Goal: Task Accomplishment & Management: Manage account settings

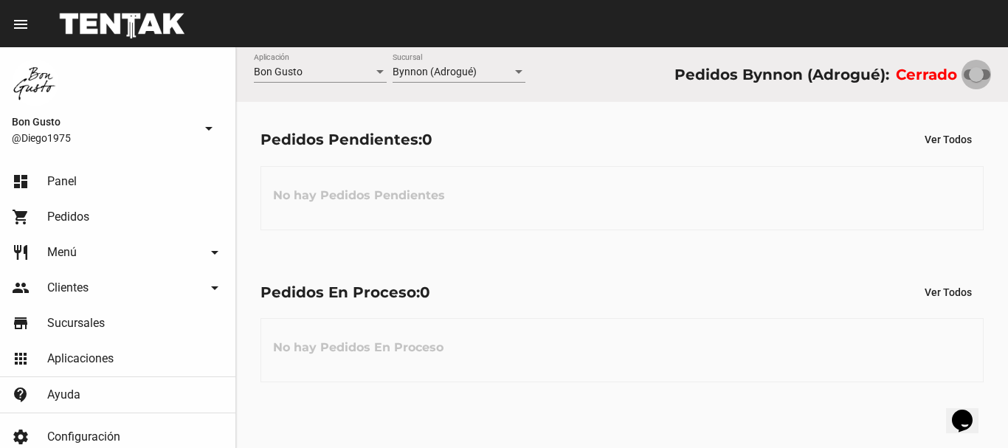
drag, startPoint x: 973, startPoint y: 78, endPoint x: 1007, endPoint y: 92, distance: 37.1
click at [1007, 83] on div "Bon Gusto Aplicación Bynnon (Adrogué) Sucursal Pedidos Bynnon (Adrogué): Cerrado" at bounding box center [622, 74] width 772 height 55
checkbox input "true"
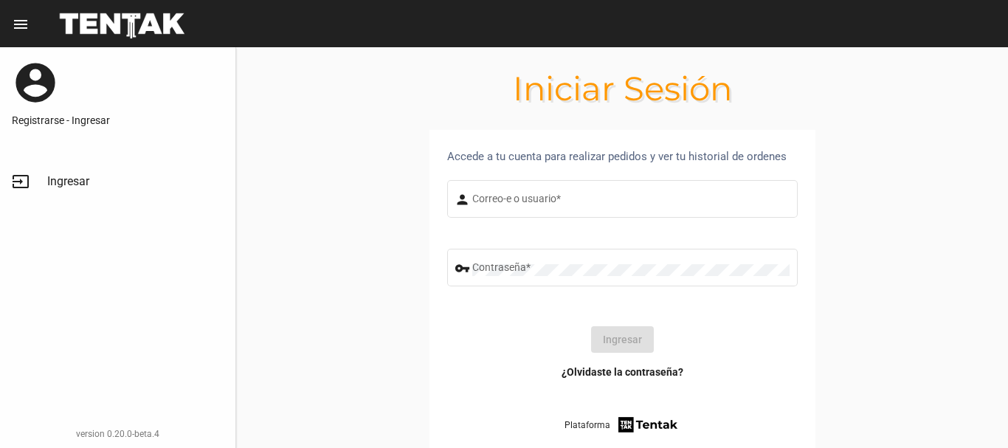
type input "diego1975"
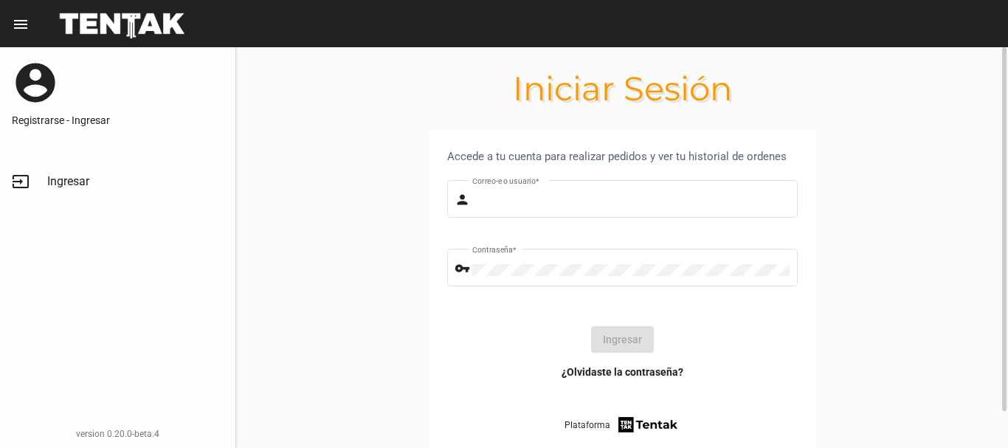
type input "diego1975"
click at [624, 342] on button "Ingresar" at bounding box center [622, 339] width 63 height 27
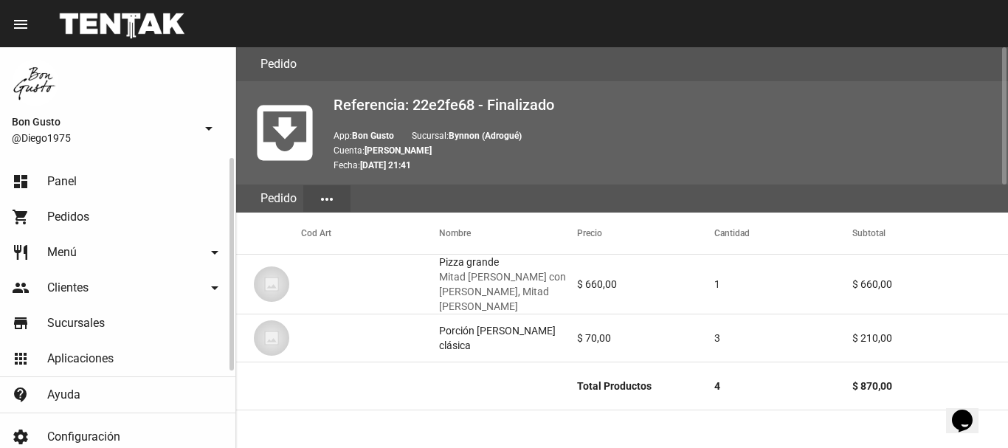
click at [88, 173] on link "dashboard Panel" at bounding box center [117, 181] width 235 height 35
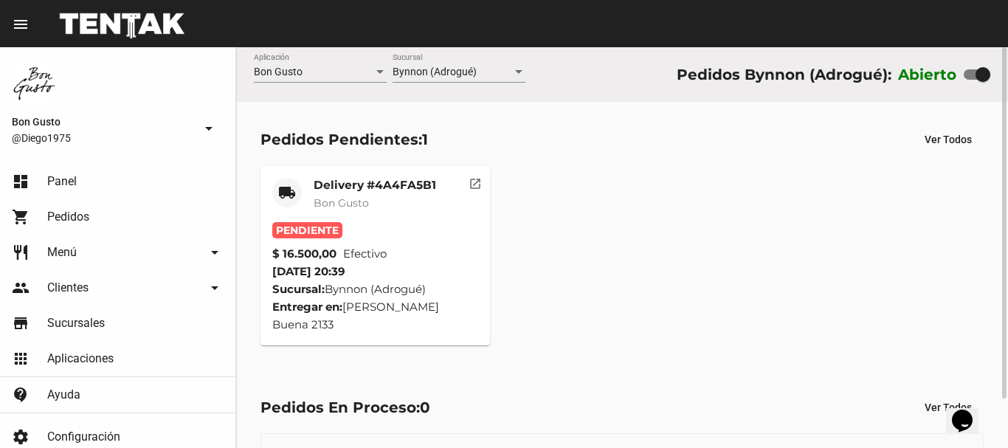
click at [478, 190] on button "open_in_new" at bounding box center [475, 181] width 30 height 30
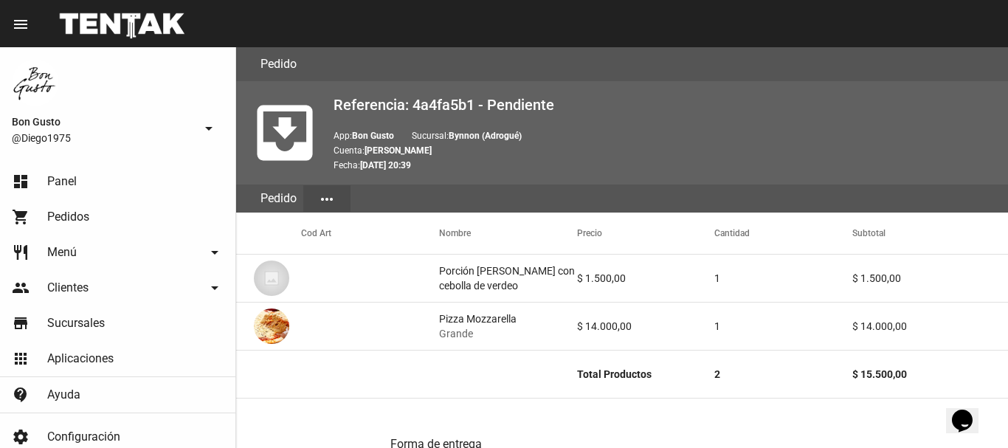
scroll to position [652, 0]
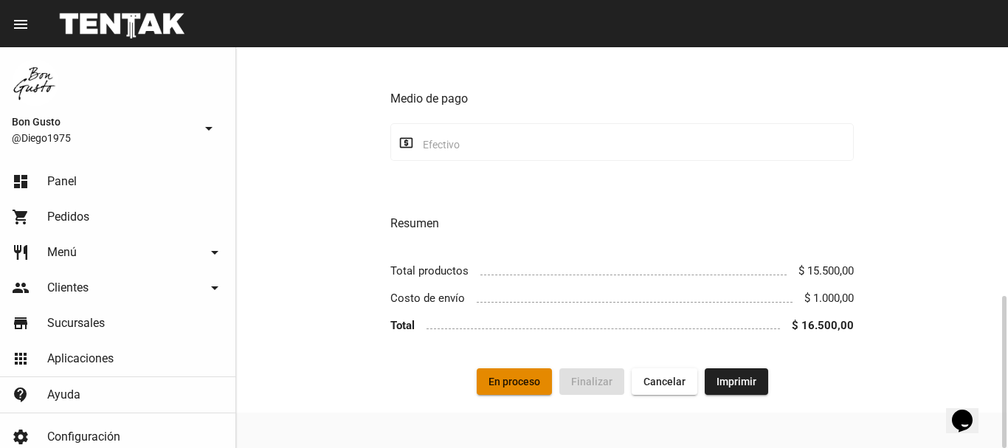
click at [537, 382] on span "En proceso" at bounding box center [515, 382] width 52 height 12
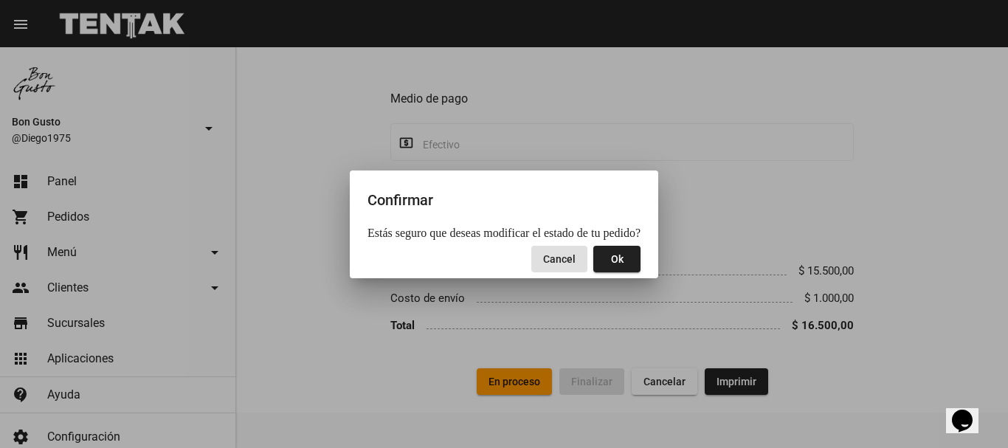
click at [609, 266] on button "Ok" at bounding box center [616, 259] width 47 height 27
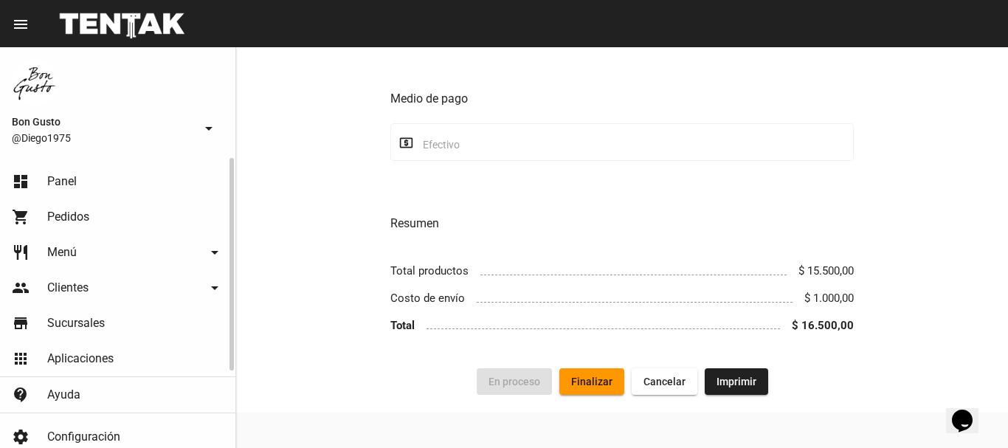
click at [95, 170] on link "dashboard Panel" at bounding box center [117, 181] width 235 height 35
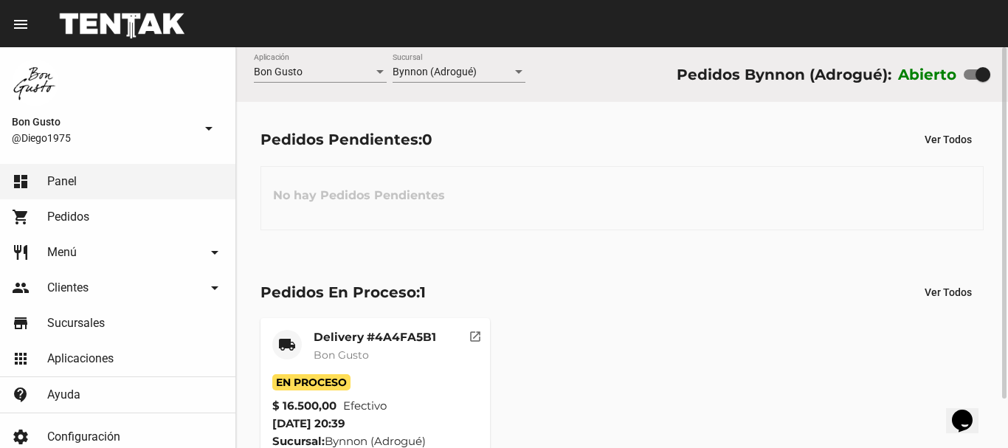
click at [472, 333] on mat-icon "open_in_new" at bounding box center [475, 334] width 13 height 13
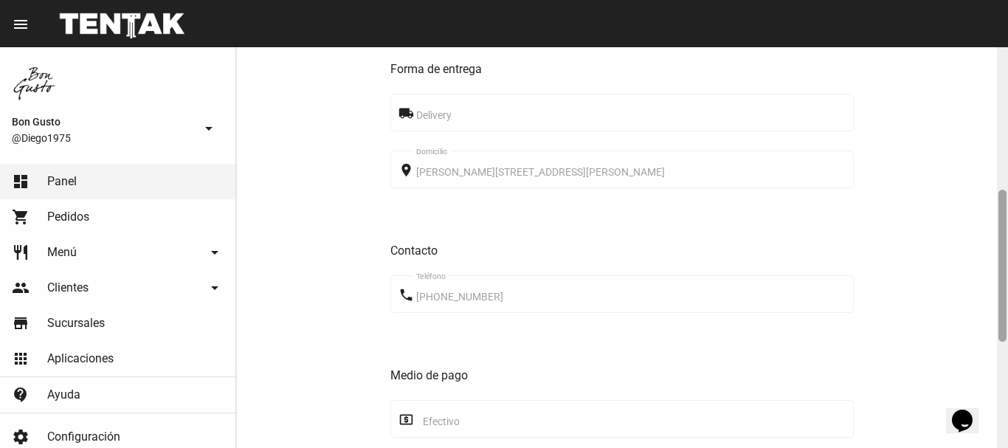
drag, startPoint x: 1003, startPoint y: 117, endPoint x: 980, endPoint y: 265, distance: 149.4
click at [987, 261] on div "Pedido move_to_inbox Referencia: 4a4fa5b1 - En Proceso App: Bon Gusto Sucursal:…" at bounding box center [622, 247] width 772 height 401
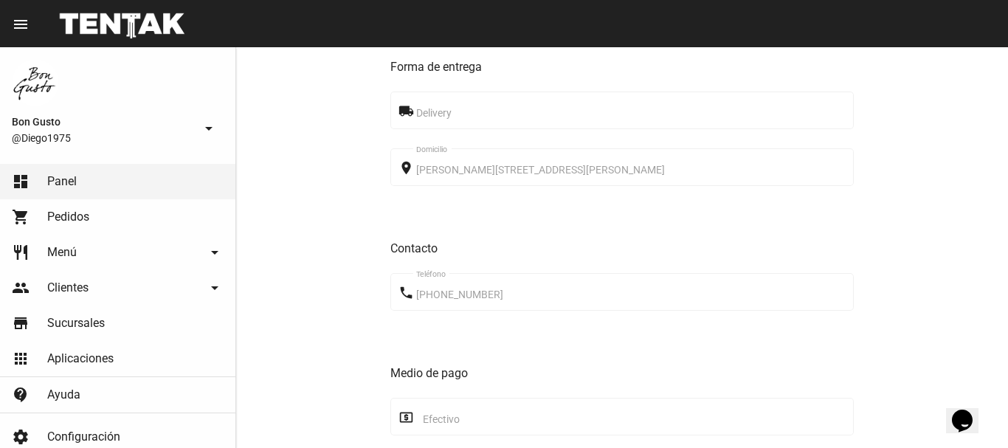
scroll to position [652, 0]
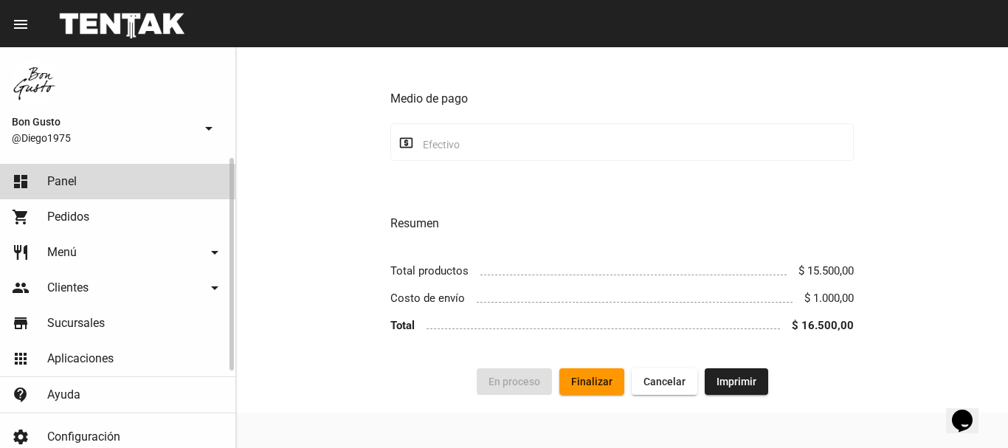
click at [106, 184] on link "dashboard Panel" at bounding box center [117, 181] width 235 height 35
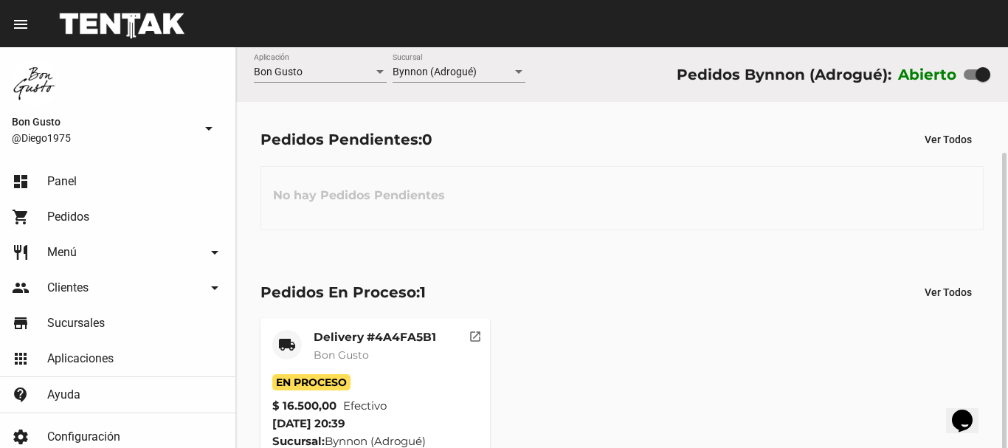
scroll to position [56, 0]
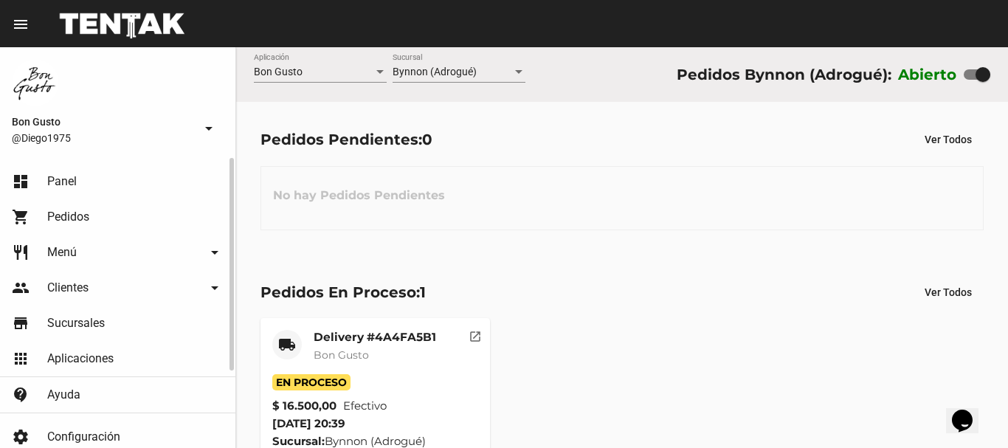
click at [71, 215] on span "Pedidos" at bounding box center [68, 217] width 42 height 15
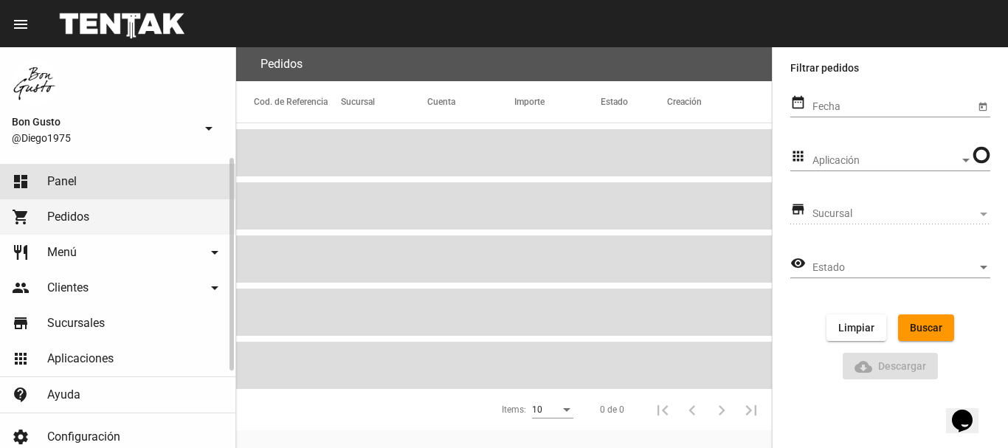
click at [75, 186] on span "Panel" at bounding box center [62, 181] width 30 height 15
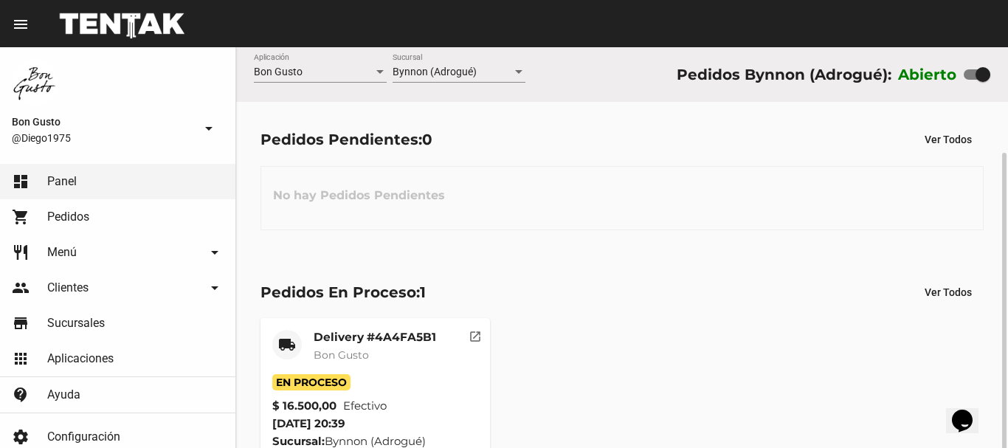
scroll to position [56, 0]
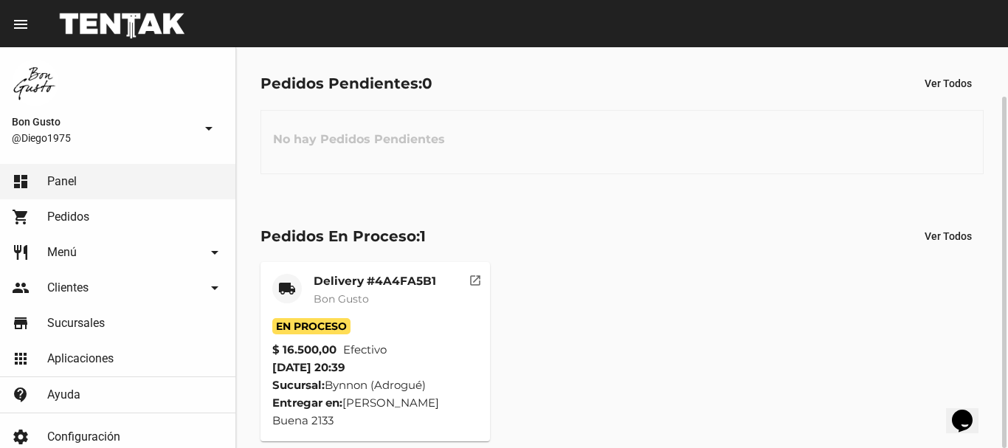
click at [476, 275] on mat-icon "open_in_new" at bounding box center [475, 278] width 13 height 13
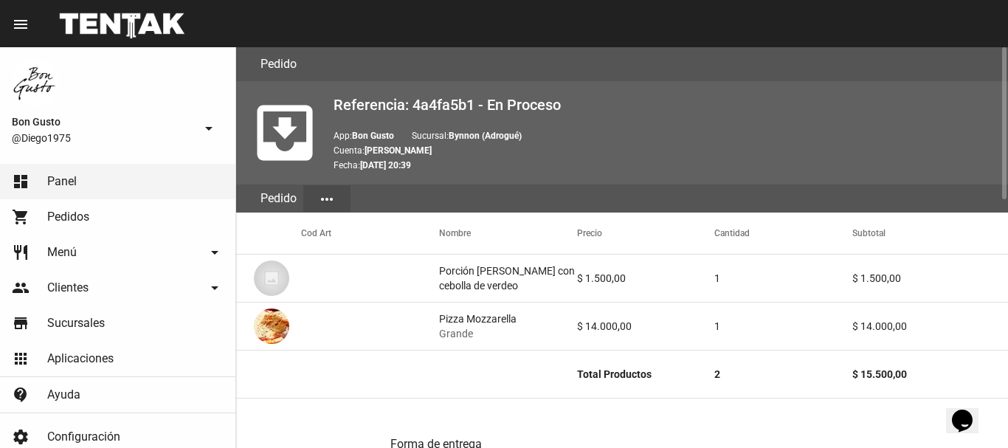
scroll to position [652, 0]
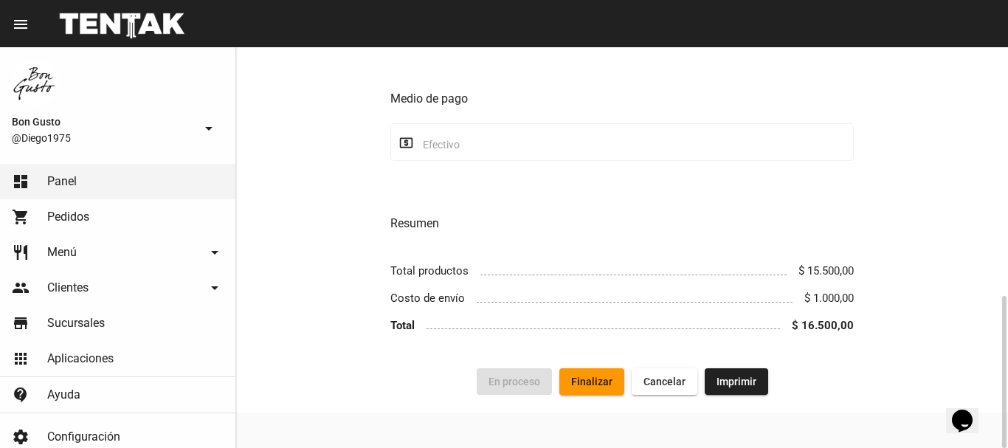
click at [593, 379] on span "Finalizar" at bounding box center [591, 382] width 41 height 12
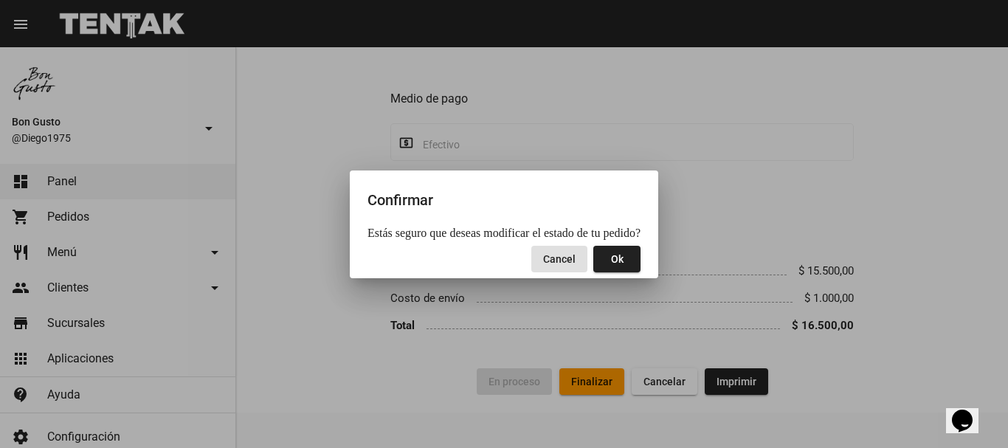
click at [615, 258] on span "Ok" at bounding box center [617, 259] width 13 height 12
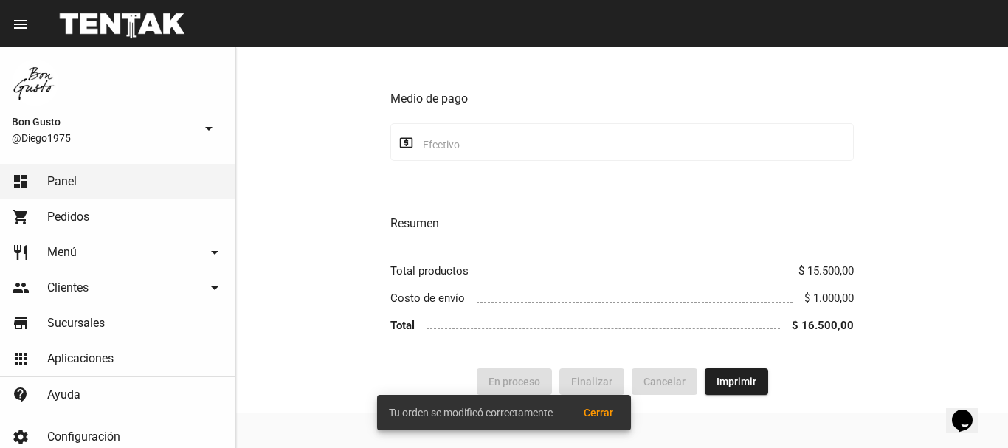
click at [615, 407] on button "Cerrar" at bounding box center [598, 412] width 53 height 27
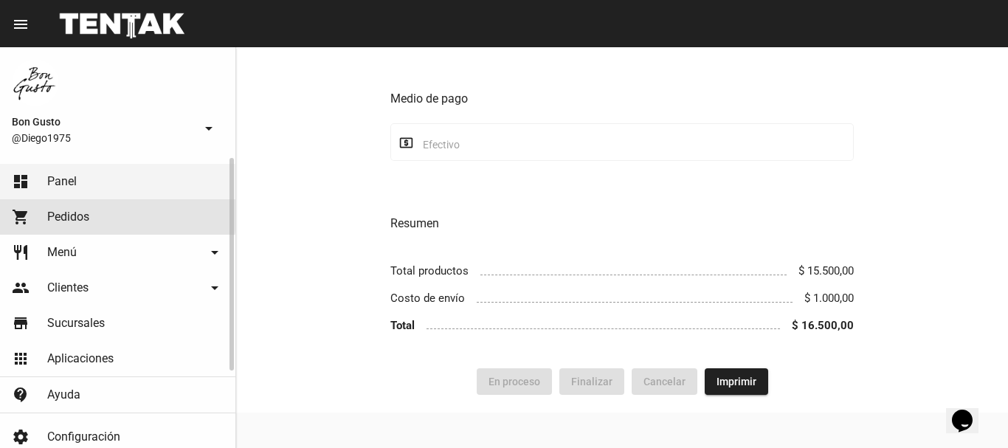
click at [64, 215] on span "Pedidos" at bounding box center [68, 217] width 42 height 15
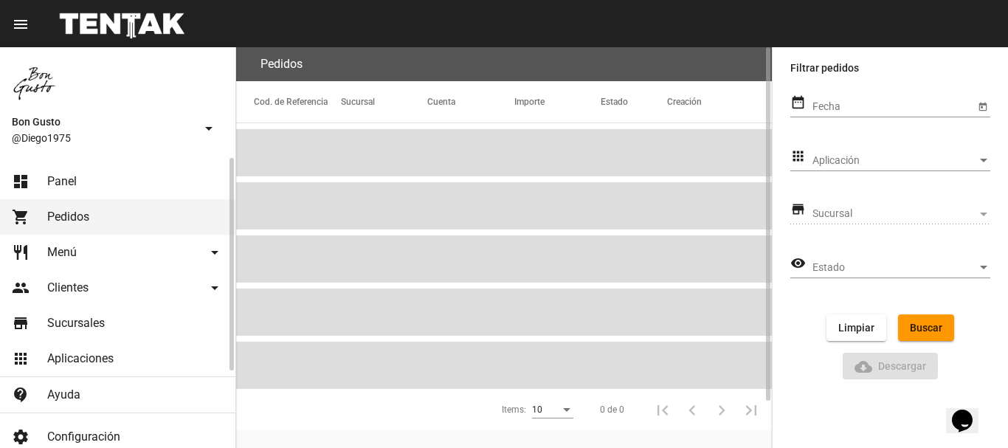
click at [86, 177] on link "dashboard Panel" at bounding box center [117, 181] width 235 height 35
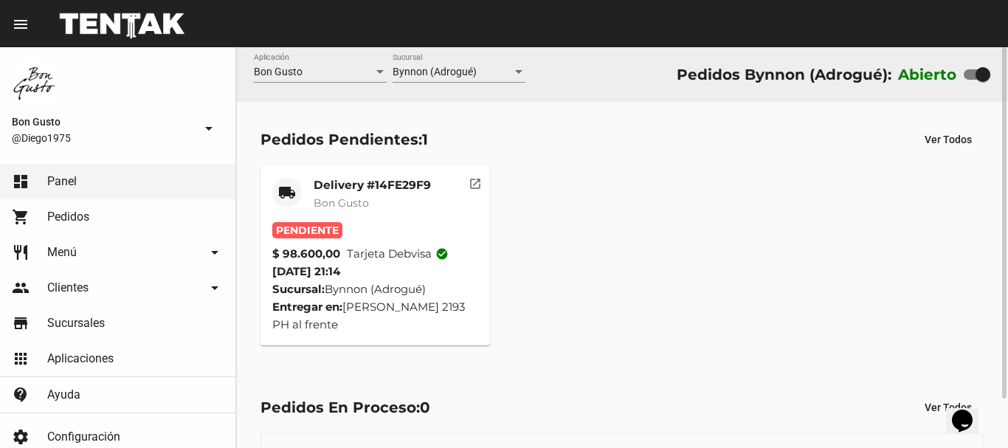
click at [475, 180] on mat-icon "open_in_new" at bounding box center [475, 181] width 13 height 13
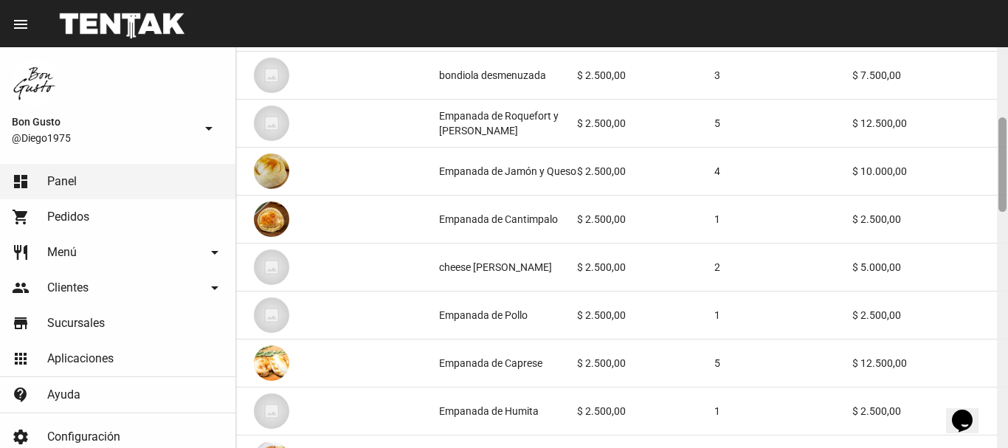
scroll to position [306, 0]
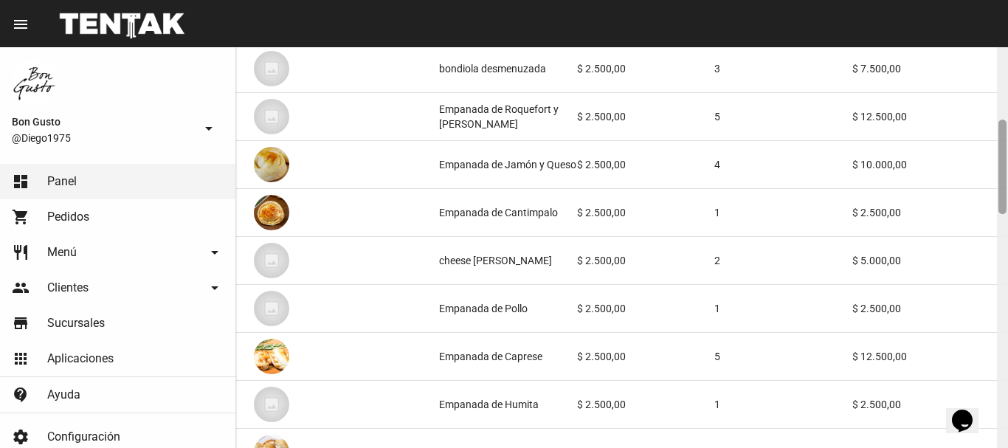
drag, startPoint x: 1002, startPoint y: 72, endPoint x: 1007, endPoint y: 145, distance: 72.5
click at [1007, 145] on div at bounding box center [1002, 247] width 11 height 401
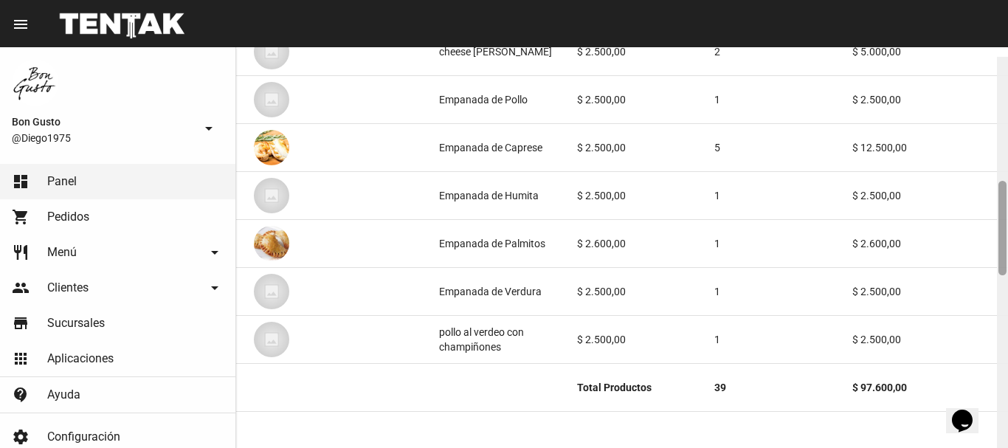
scroll to position [542, 0]
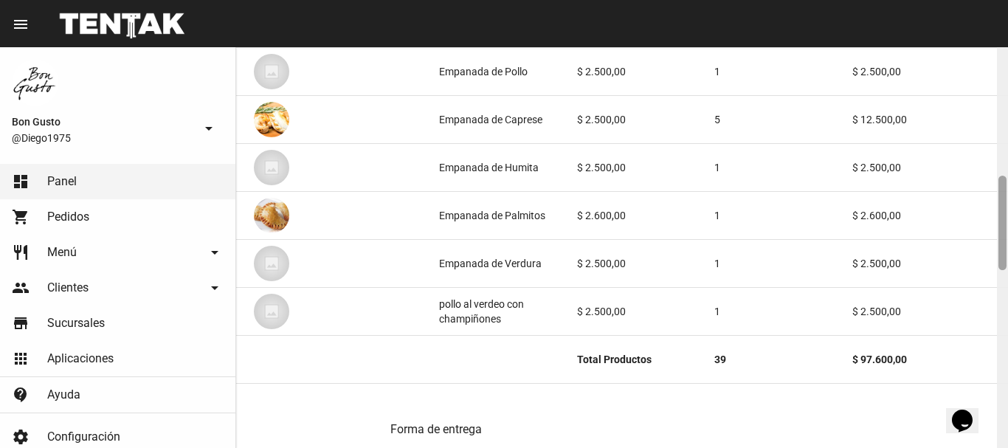
drag, startPoint x: 1002, startPoint y: 131, endPoint x: 1005, endPoint y: 187, distance: 56.2
click at [1005, 187] on div at bounding box center [1002, 223] width 8 height 94
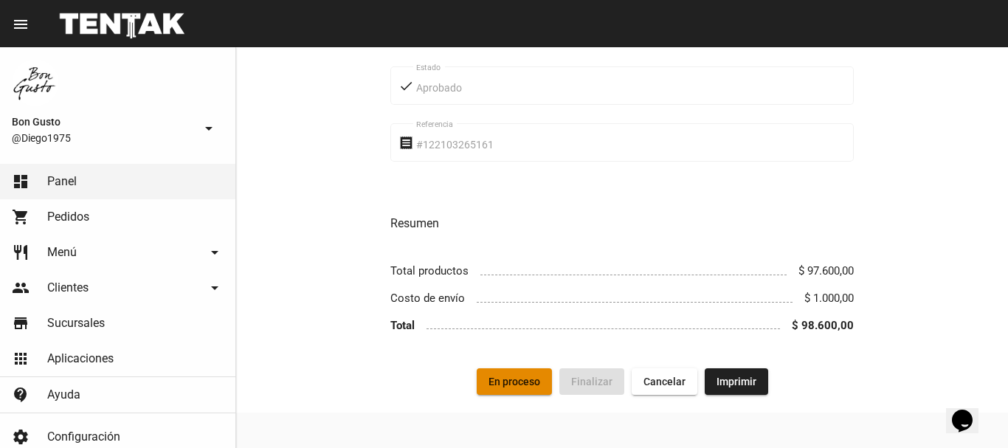
click at [517, 382] on span "En proceso" at bounding box center [515, 382] width 52 height 12
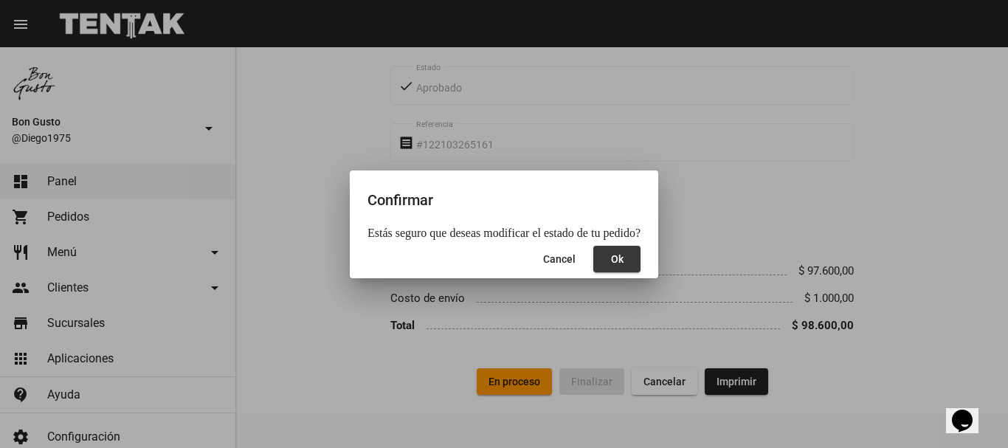
click at [602, 255] on button "Ok" at bounding box center [616, 259] width 47 height 27
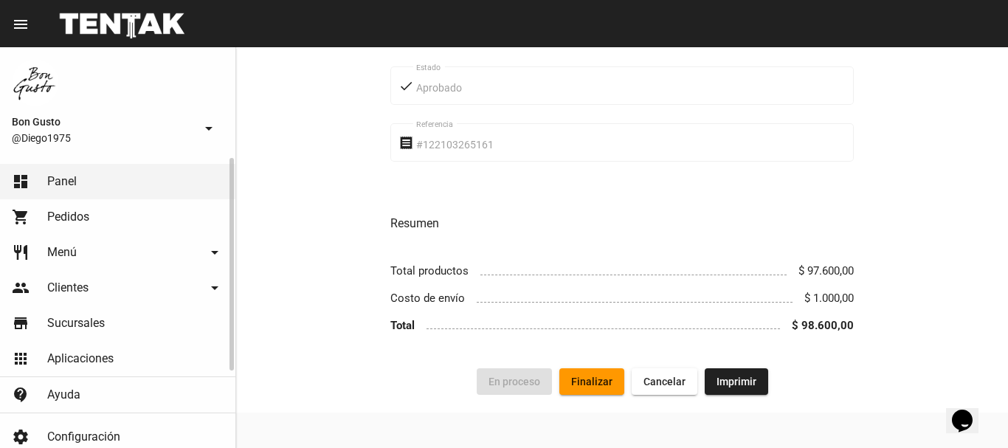
click at [65, 210] on span "Pedidos" at bounding box center [68, 217] width 42 height 15
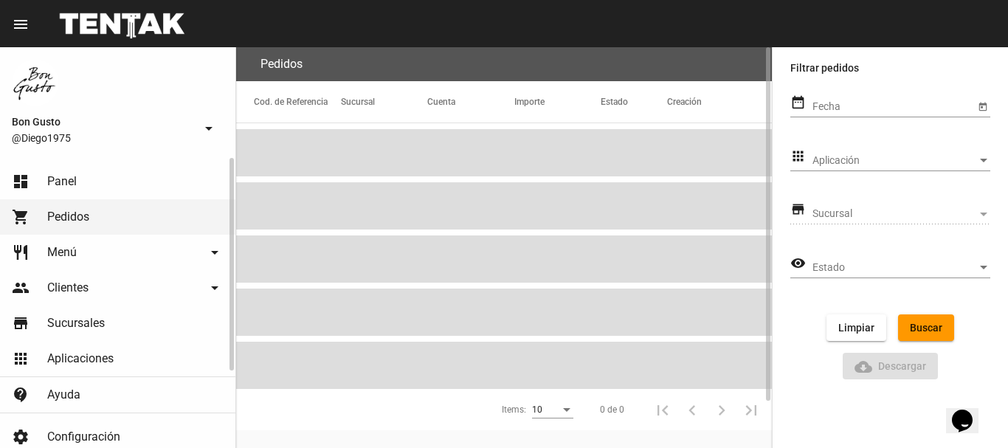
click at [71, 169] on link "dashboard Panel" at bounding box center [117, 181] width 235 height 35
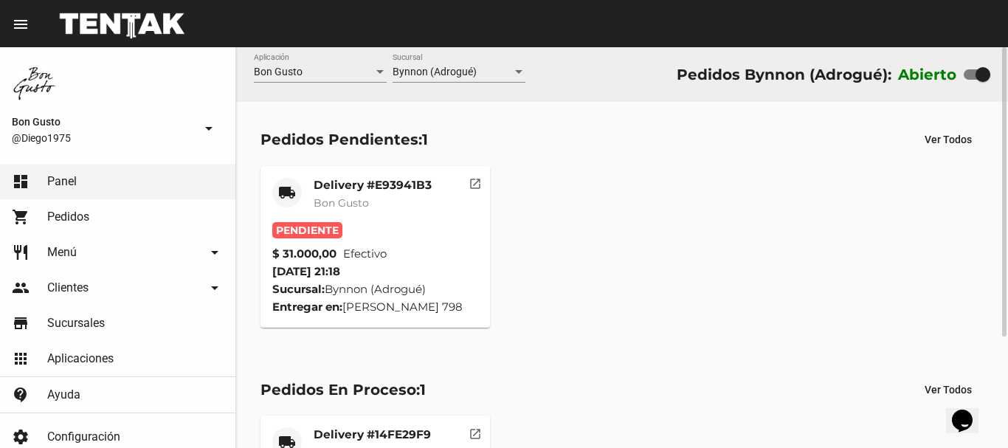
click at [480, 182] on mat-icon "open_in_new" at bounding box center [475, 181] width 13 height 13
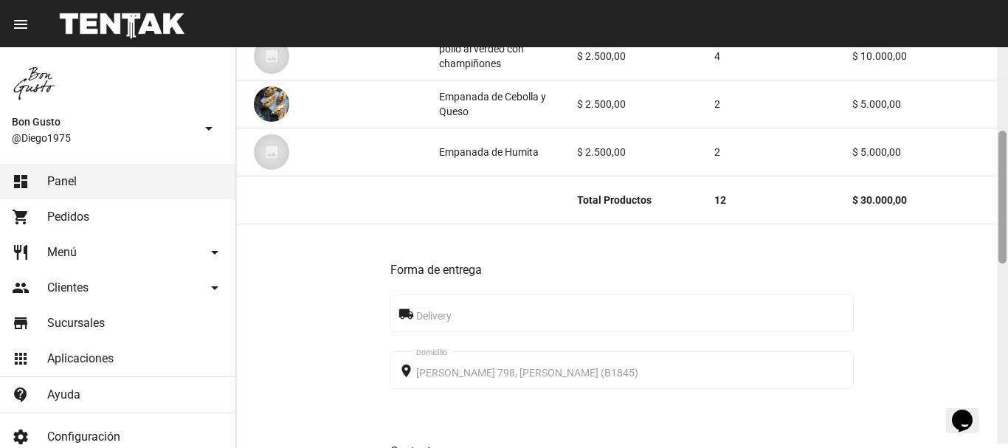
scroll to position [301, 0]
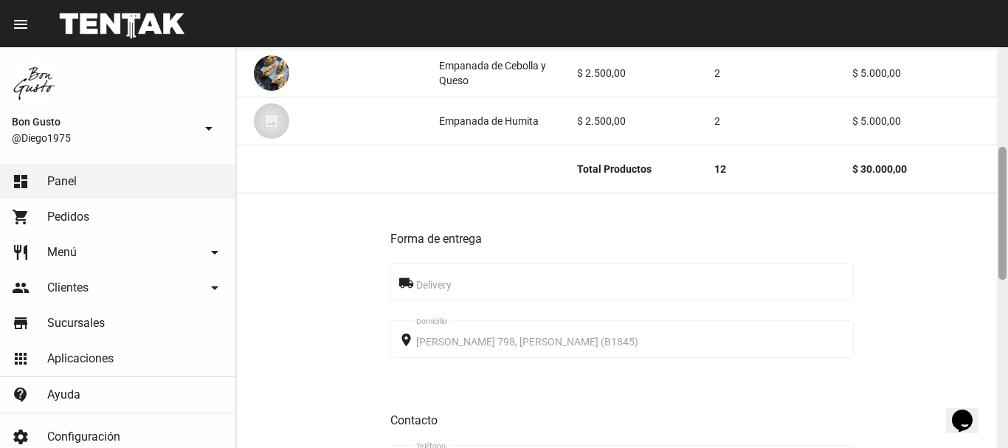
drag, startPoint x: 1002, startPoint y: 61, endPoint x: 1007, endPoint y: 162, distance: 100.5
click at [1007, 162] on div at bounding box center [1002, 247] width 11 height 401
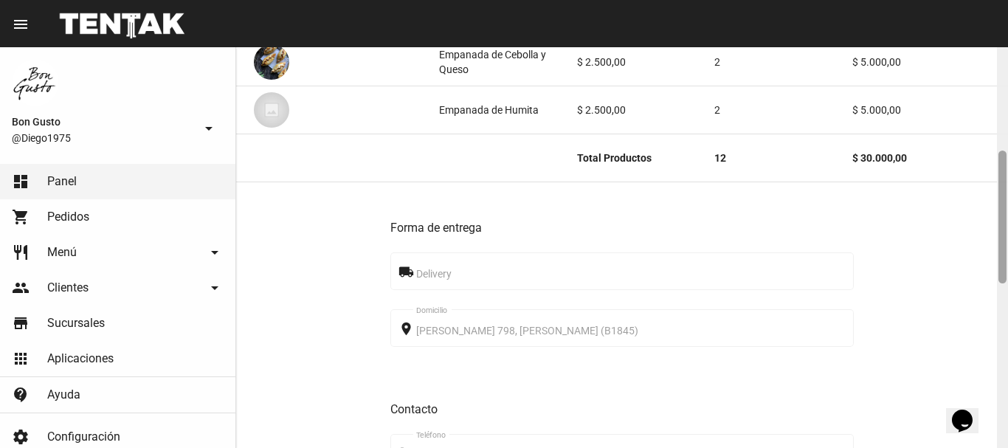
scroll to position [804, 0]
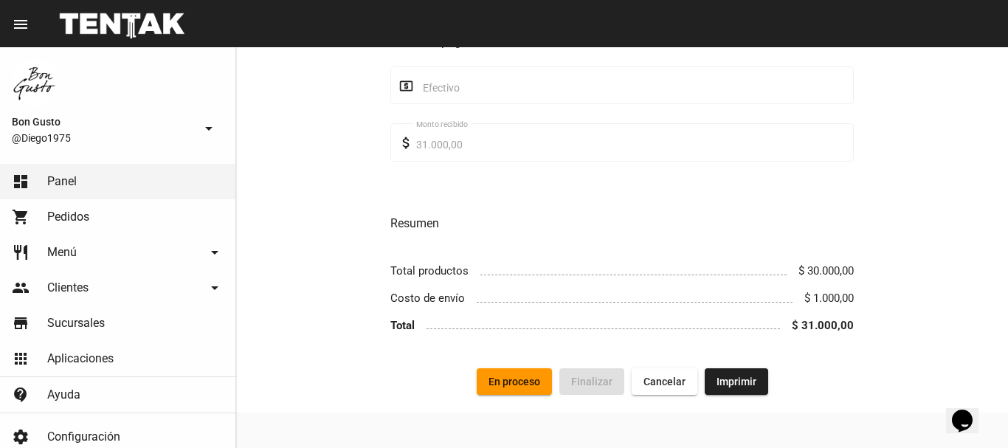
click at [532, 379] on span "En proceso" at bounding box center [515, 382] width 52 height 12
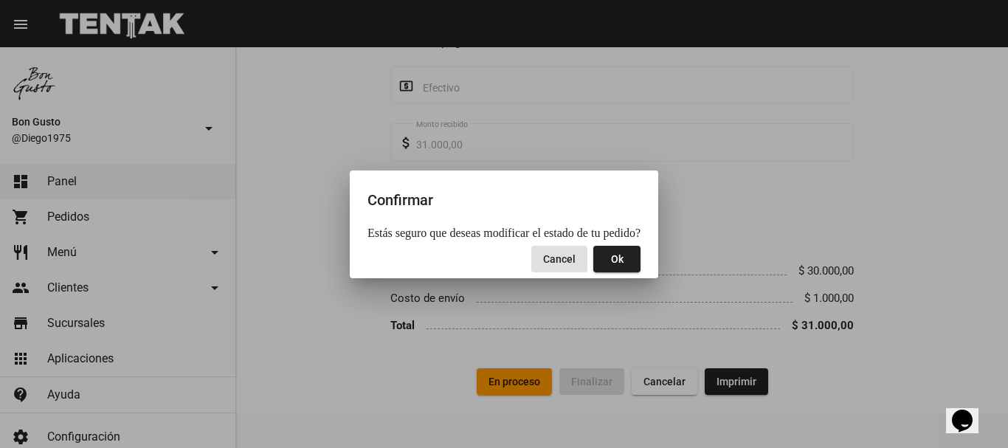
click at [615, 257] on span "Ok" at bounding box center [617, 259] width 13 height 12
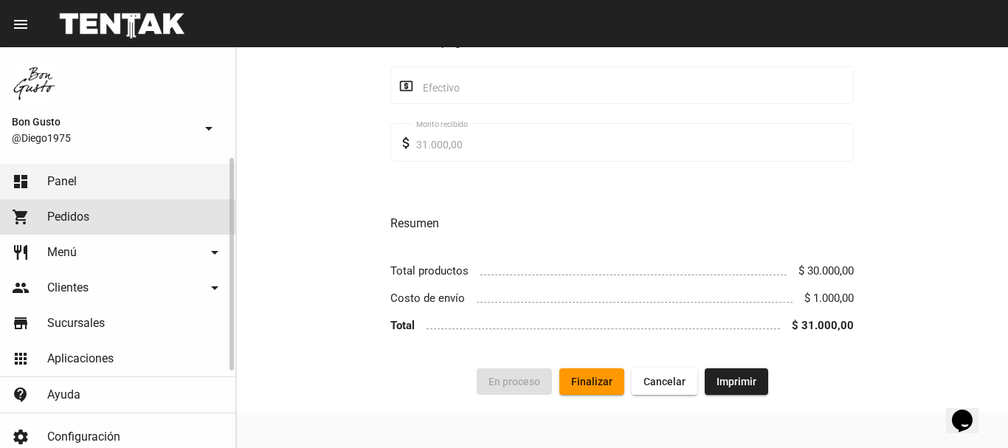
click at [77, 212] on span "Pedidos" at bounding box center [68, 217] width 42 height 15
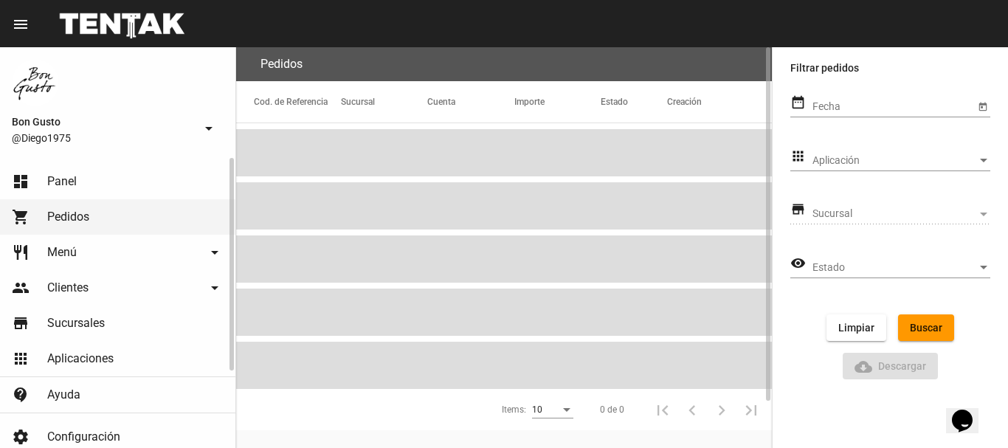
click at [92, 178] on link "dashboard Panel" at bounding box center [117, 181] width 235 height 35
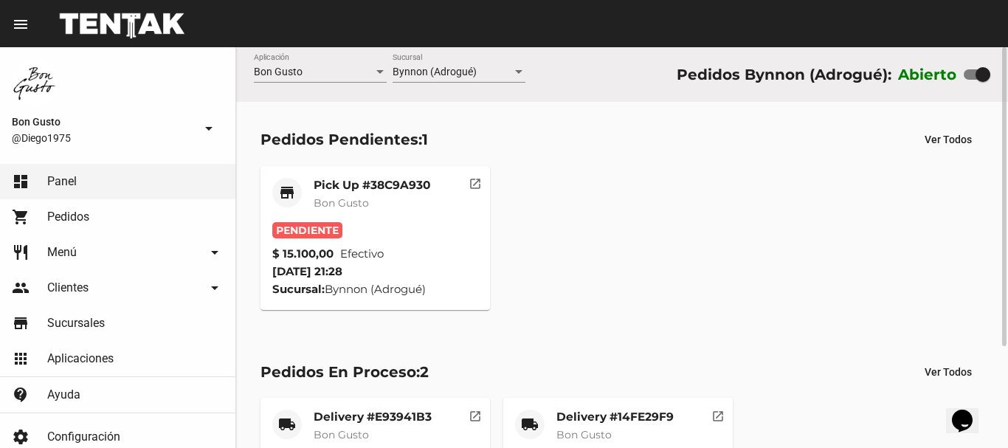
click at [472, 178] on mat-icon "open_in_new" at bounding box center [475, 181] width 13 height 13
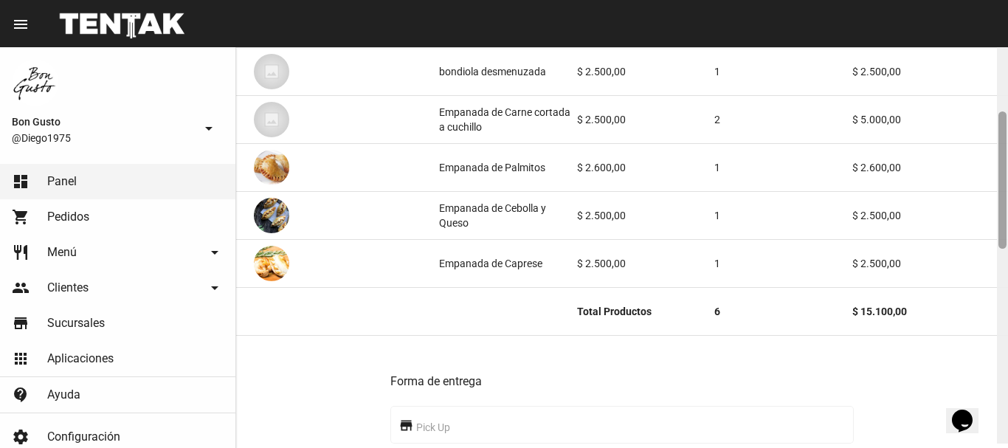
scroll to position [211, 0]
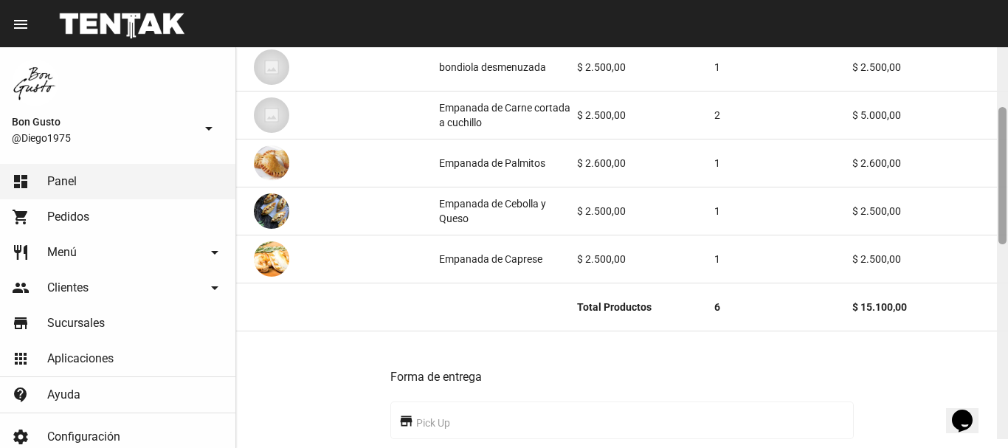
drag, startPoint x: 1002, startPoint y: 72, endPoint x: 993, endPoint y: 145, distance: 73.0
click at [993, 145] on div "Pedido move_to_inbox Referencia: 38c9a930 - Pendiente App: Bon Gusto Sucursal: …" at bounding box center [622, 247] width 772 height 401
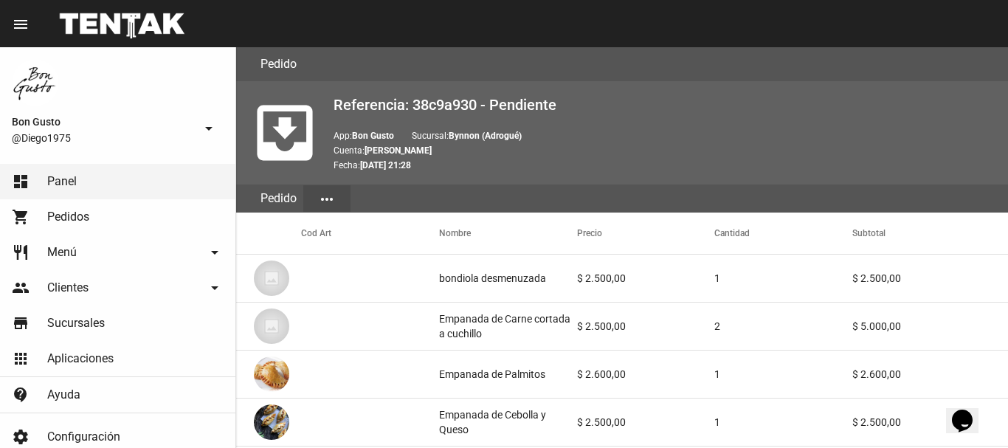
scroll to position [768, 0]
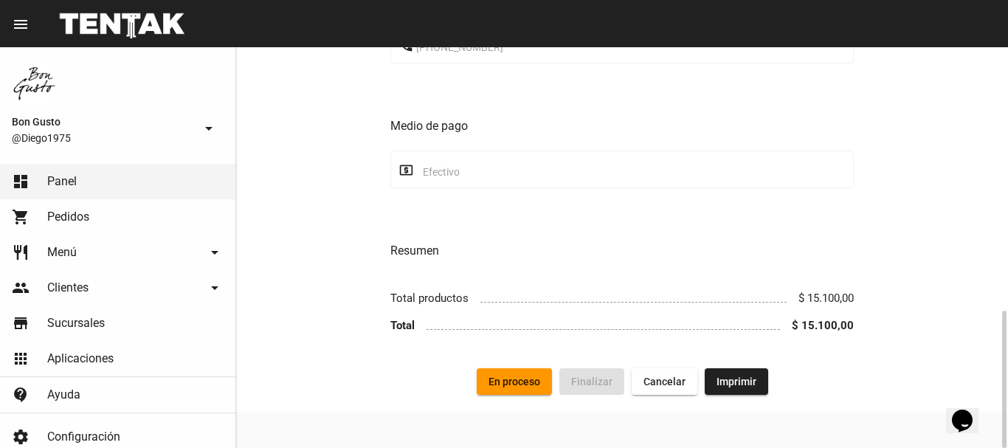
click at [511, 394] on button "En proceso" at bounding box center [514, 381] width 75 height 27
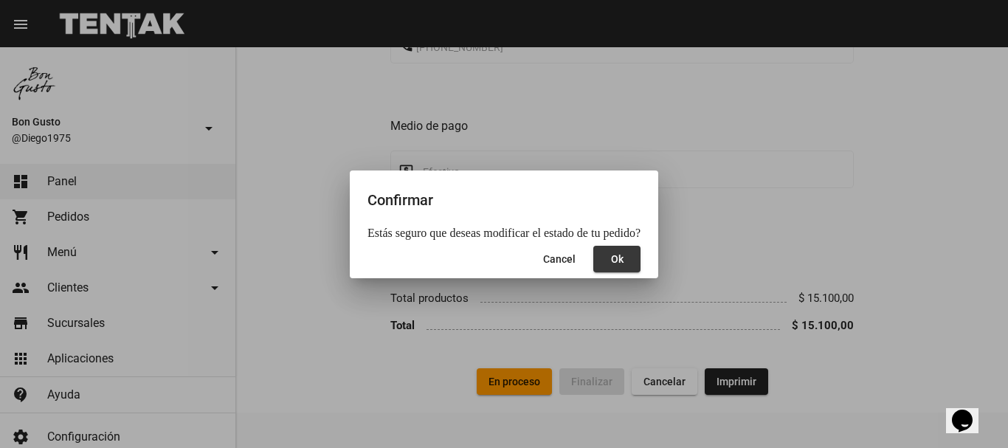
click at [599, 257] on button "Ok" at bounding box center [616, 259] width 47 height 27
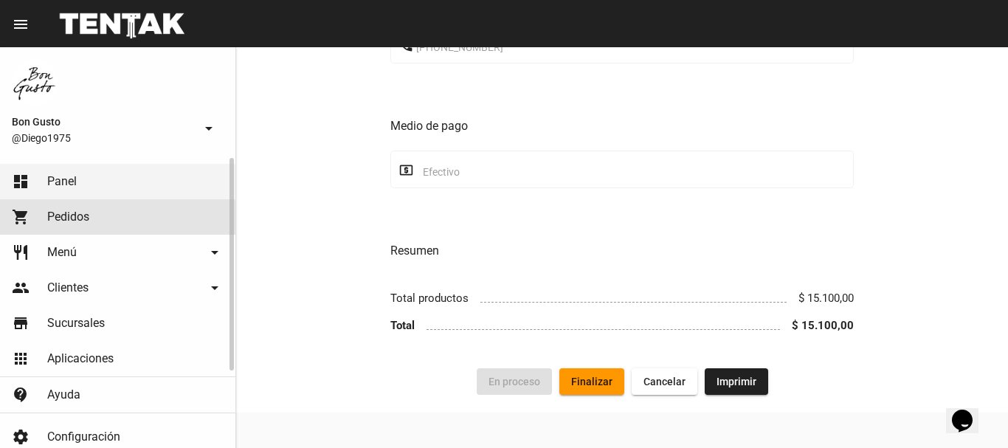
click at [55, 218] on span "Pedidos" at bounding box center [68, 217] width 42 height 15
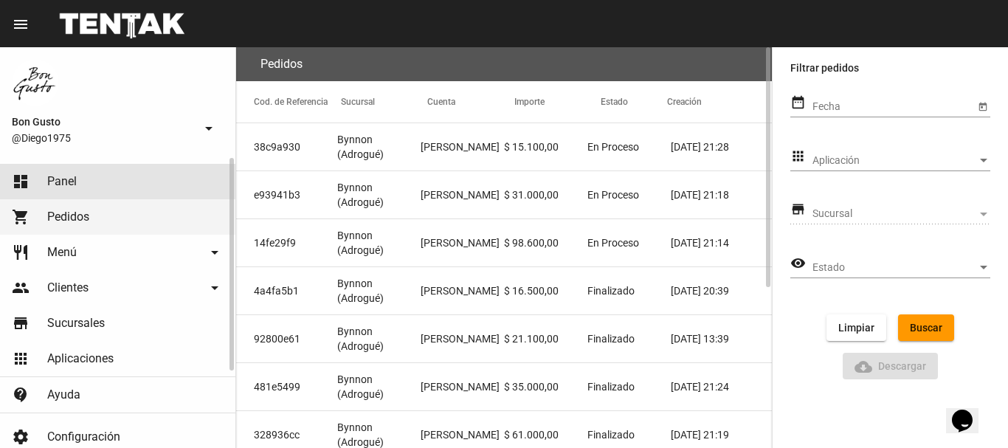
click at [72, 184] on span "Panel" at bounding box center [62, 181] width 30 height 15
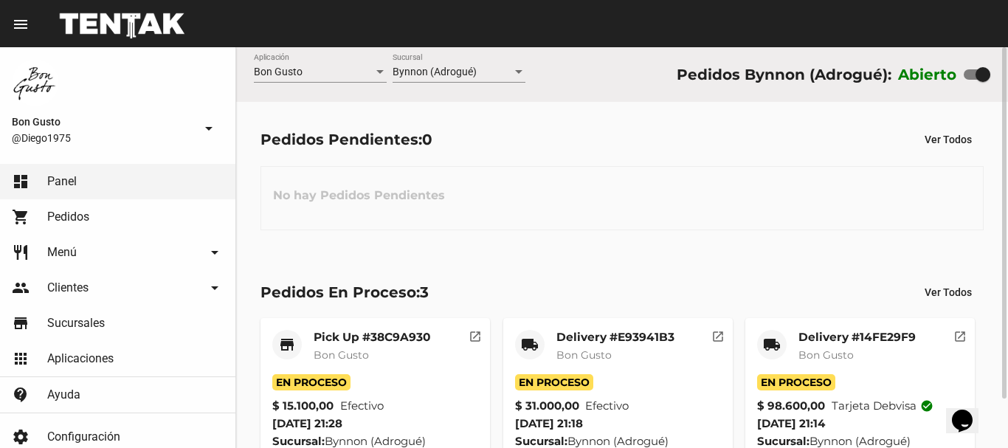
scroll to position [56, 0]
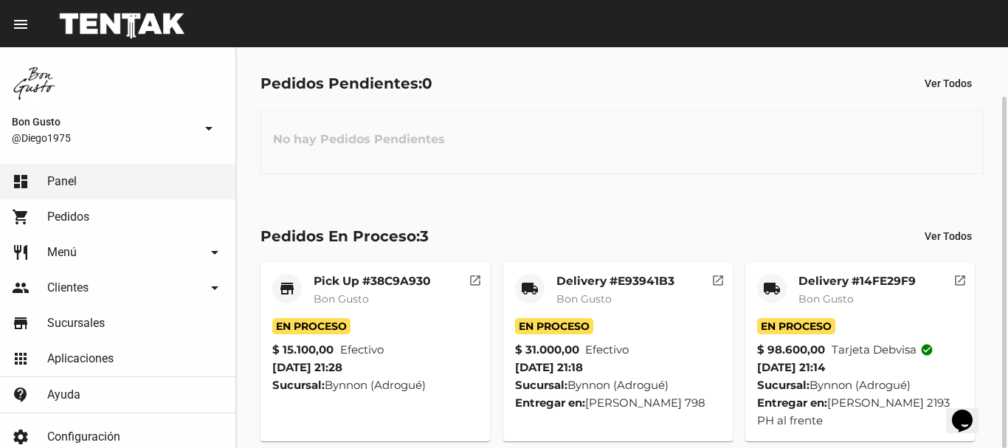
click at [699, 334] on div "En Proceso" at bounding box center [618, 326] width 206 height 16
click at [652, 312] on div "Delivery #E93941B3 Bon Gusto" at bounding box center [615, 296] width 118 height 44
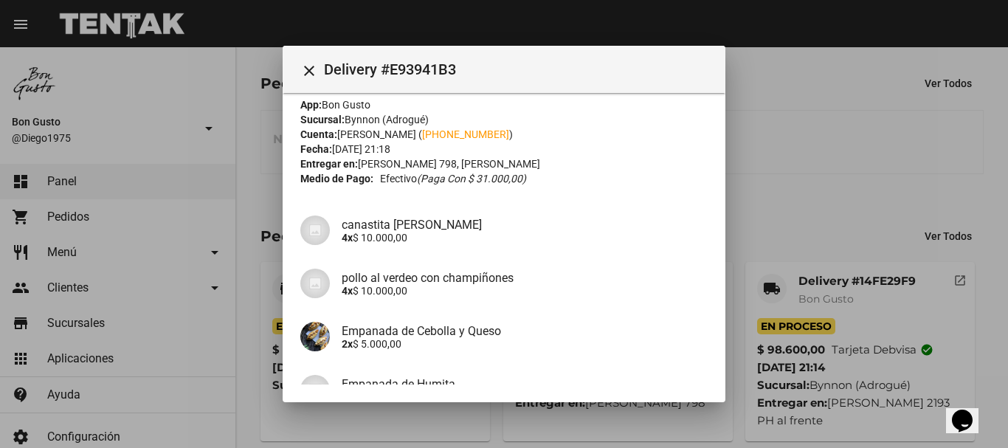
scroll to position [0, 0]
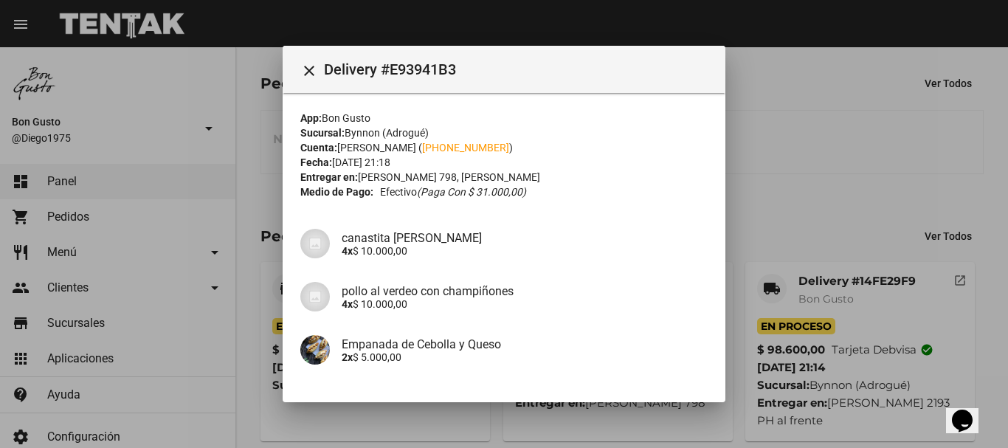
drag, startPoint x: 726, startPoint y: 184, endPoint x: 722, endPoint y: 214, distance: 29.7
click at [724, 214] on div "close Delivery #E93941B3 App: Bon Gusto Sucursal: Bynnon (Adrogué) Cuenta: Payl…" at bounding box center [504, 224] width 1008 height 448
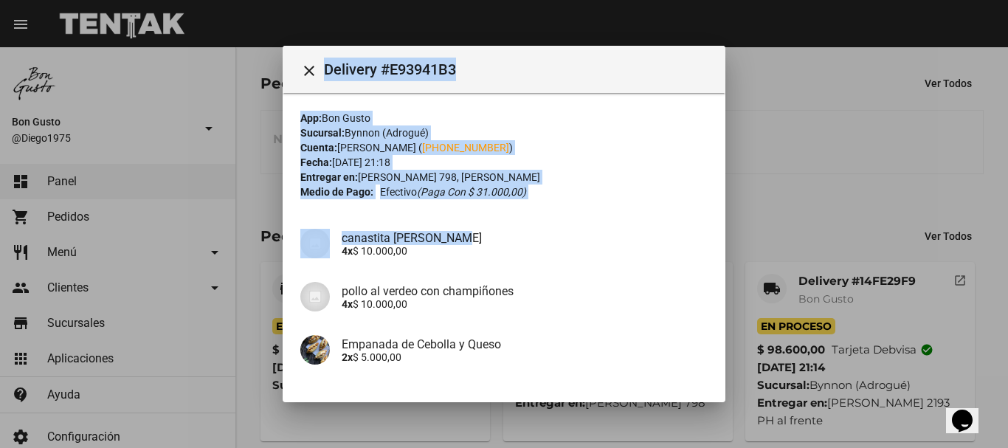
click at [686, 232] on h4 "canastita de calabaza" at bounding box center [525, 238] width 366 height 14
click at [673, 154] on div "Cuenta: Payla Pantano ( +54 1167865899 )" at bounding box center [503, 147] width 407 height 15
click at [672, 152] on div "Cuenta: Payla Pantano ( +54 1167865899 )" at bounding box center [503, 147] width 407 height 15
drag, startPoint x: 662, startPoint y: 139, endPoint x: 585, endPoint y: 70, distance: 103.5
click at [662, 138] on div "Sucursal: Bynnon (Adrogué)" at bounding box center [503, 132] width 407 height 15
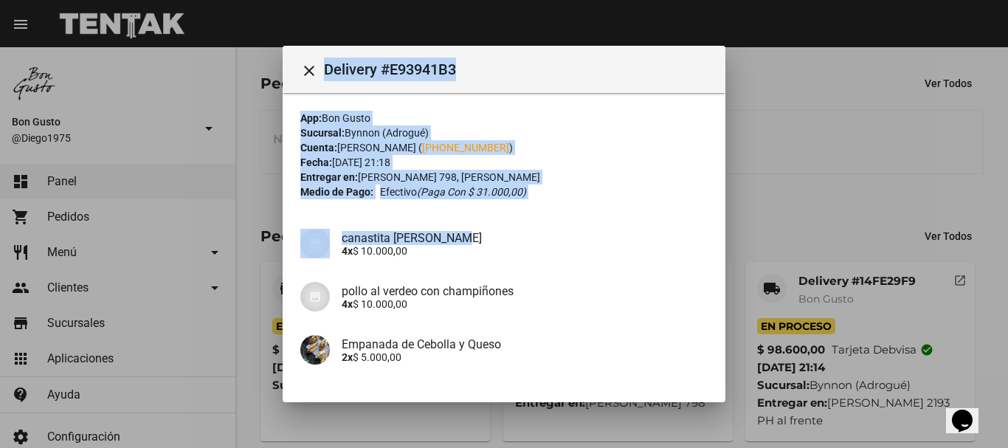
click at [314, 77] on mat-icon "close" at bounding box center [309, 71] width 18 height 18
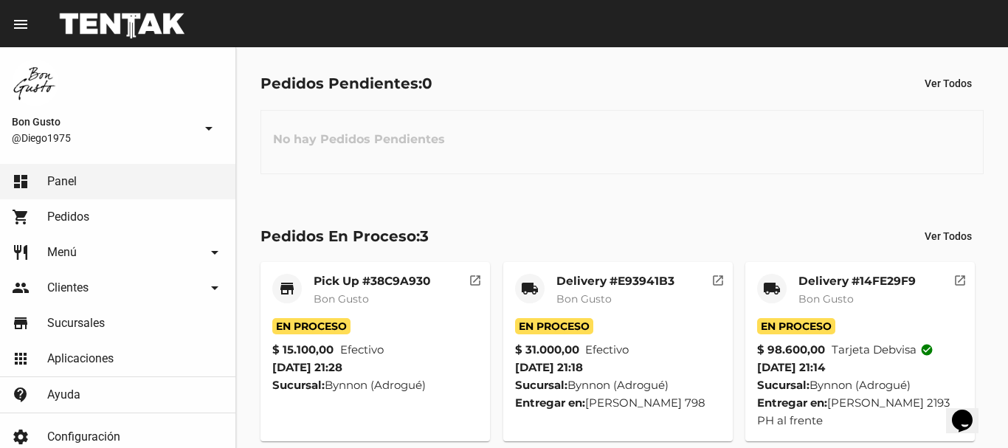
drag, startPoint x: 384, startPoint y: 94, endPoint x: 232, endPoint y: 47, distance: 158.5
click at [374, 92] on div "Pedidos Pendientes: 0" at bounding box center [347, 84] width 172 height 24
click at [715, 274] on mat-icon "open_in_new" at bounding box center [717, 278] width 13 height 13
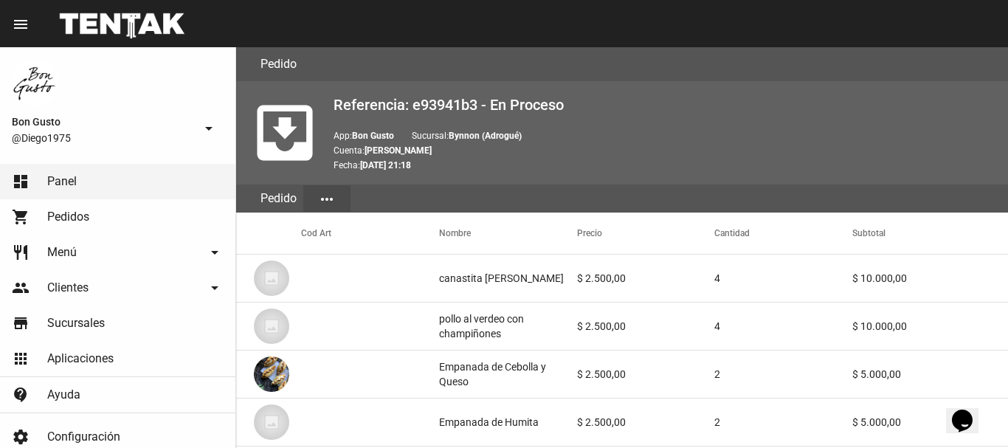
scroll to position [804, 0]
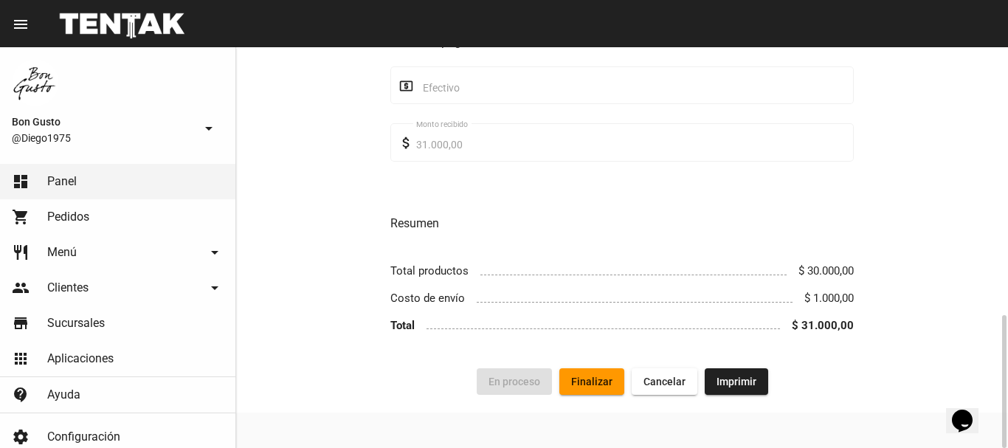
click at [611, 378] on span "Finalizar" at bounding box center [591, 382] width 41 height 12
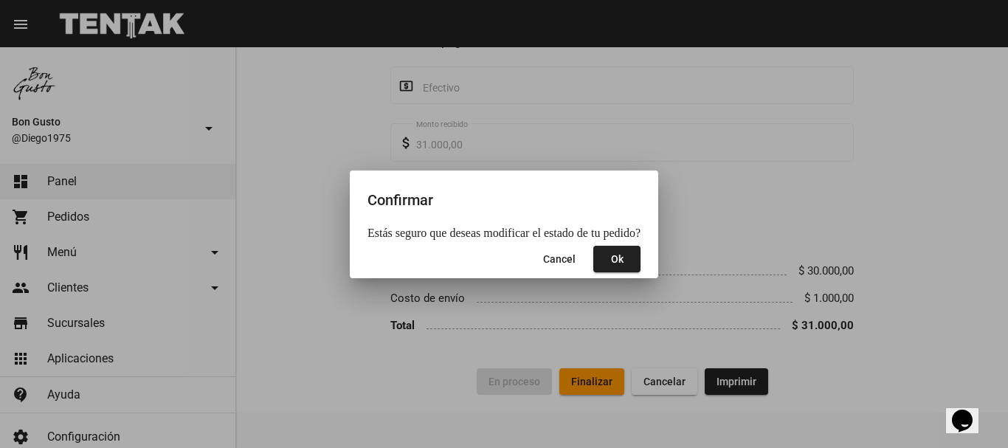
drag, startPoint x: 608, startPoint y: 280, endPoint x: 621, endPoint y: 254, distance: 29.0
click at [609, 278] on div "Confirmar Estás seguro que deseas modificar el estado de tu pedido? Cancel Ok" at bounding box center [504, 224] width 1008 height 448
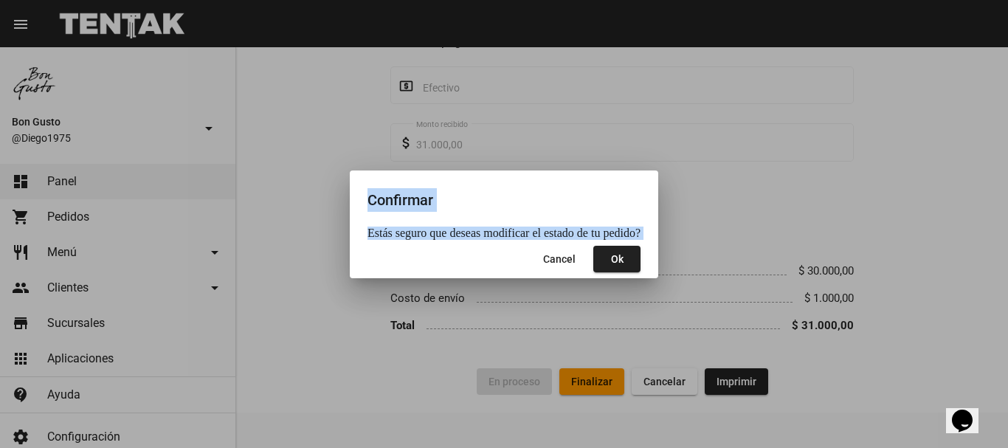
click at [621, 254] on button "Ok" at bounding box center [616, 259] width 47 height 27
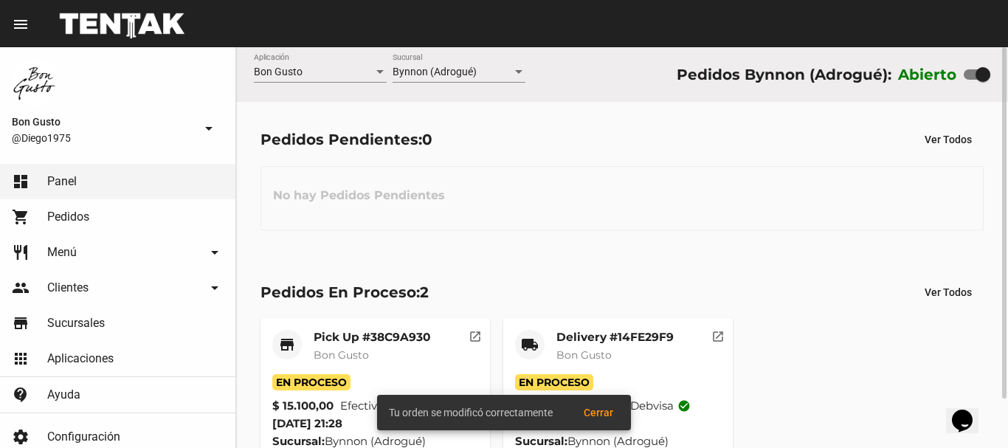
scroll to position [56, 0]
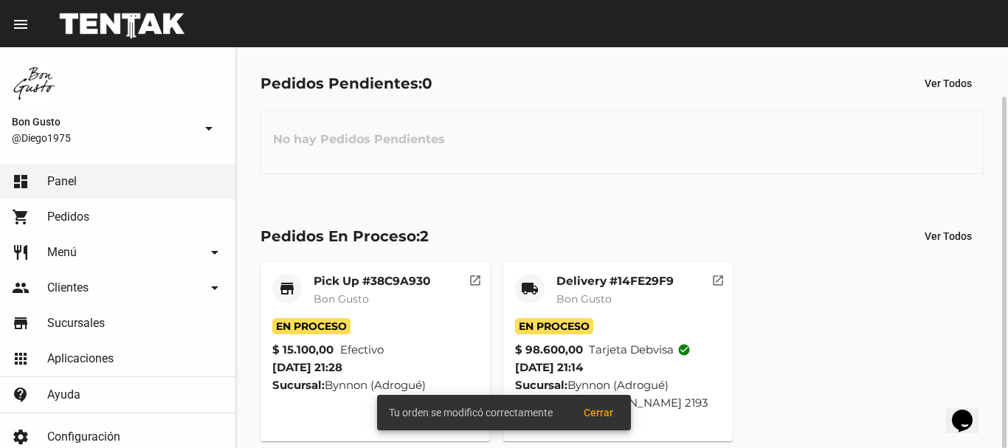
click at [736, 218] on div "Pedidos En Proceso: 2 Ver Todos store Pick Up #38C9A930 Bon Gusto En Proceso $ …" at bounding box center [622, 332] width 772 height 267
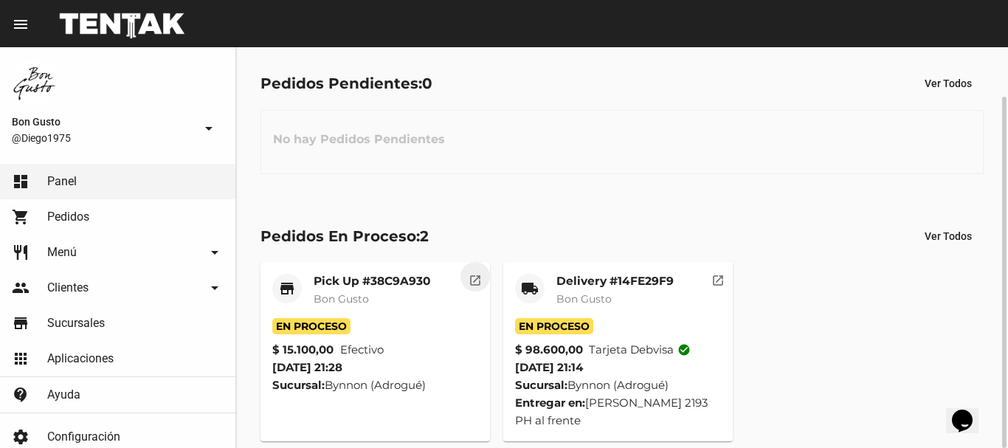
click at [477, 283] on mat-icon "open_in_new" at bounding box center [475, 278] width 13 height 13
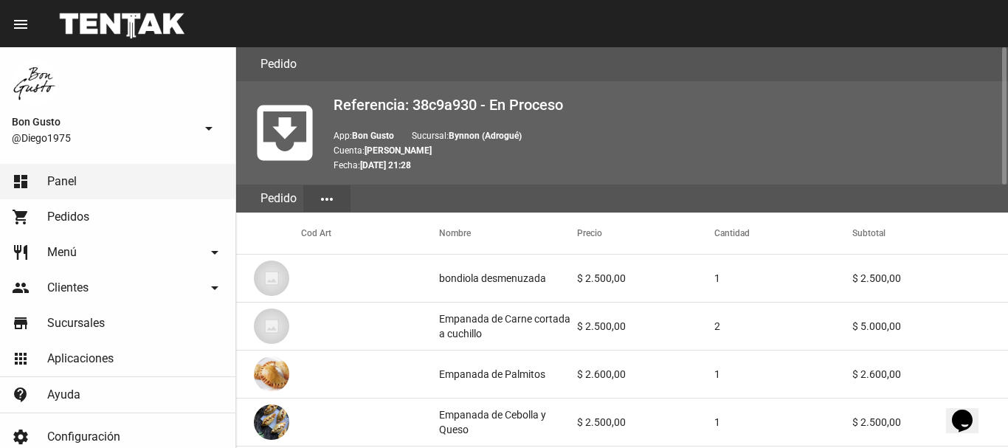
scroll to position [768, 0]
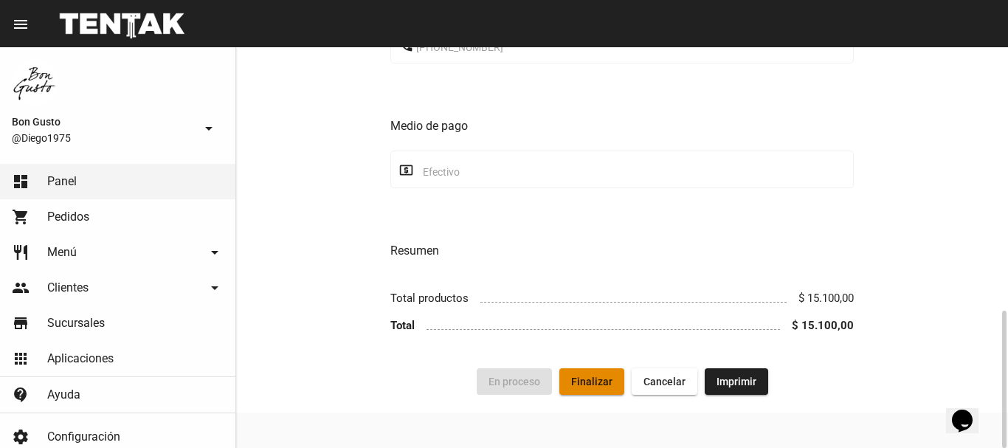
click at [587, 384] on span "Finalizar" at bounding box center [591, 382] width 41 height 12
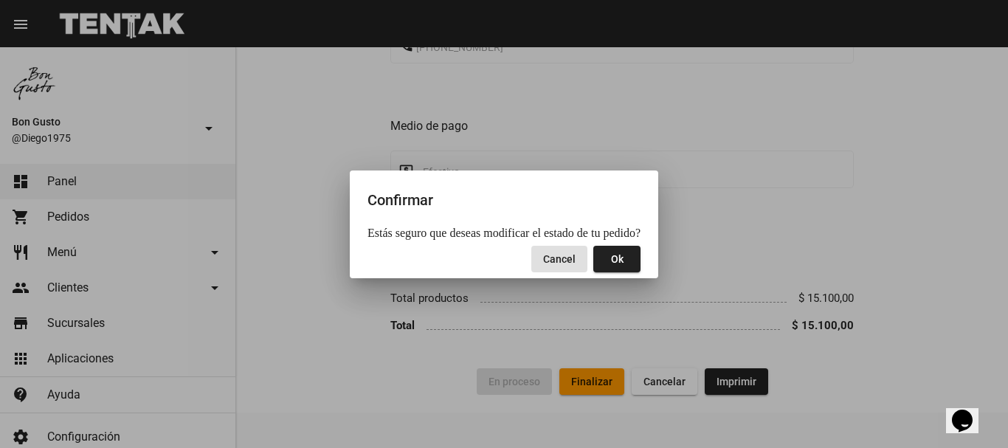
click at [619, 256] on button "Ok" at bounding box center [616, 259] width 47 height 27
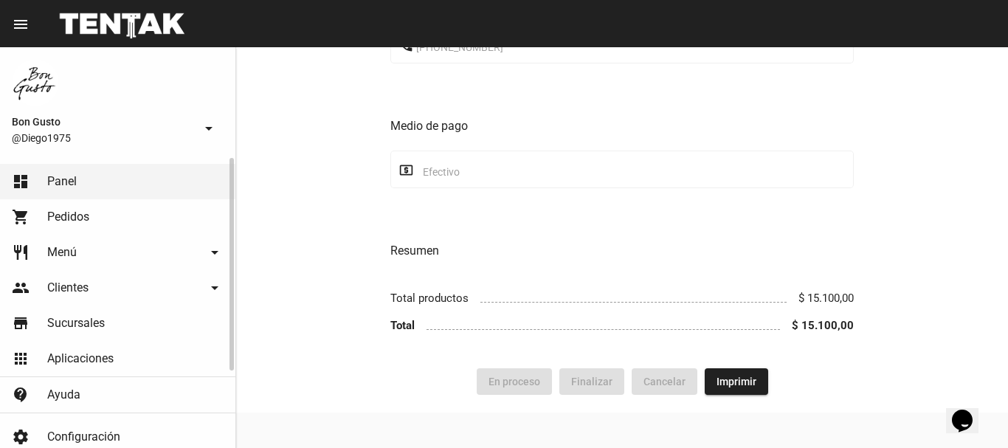
click at [80, 232] on link "shopping_cart Pedidos" at bounding box center [117, 216] width 235 height 35
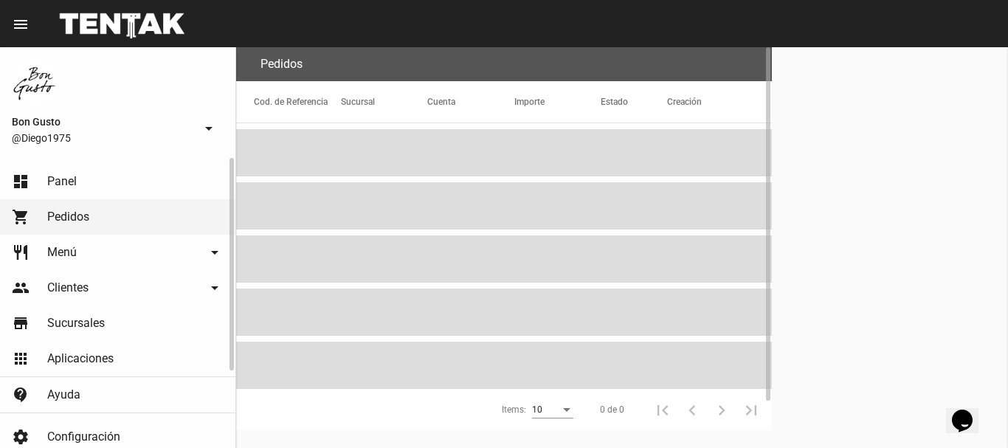
click at [89, 186] on link "dashboard Panel" at bounding box center [117, 181] width 235 height 35
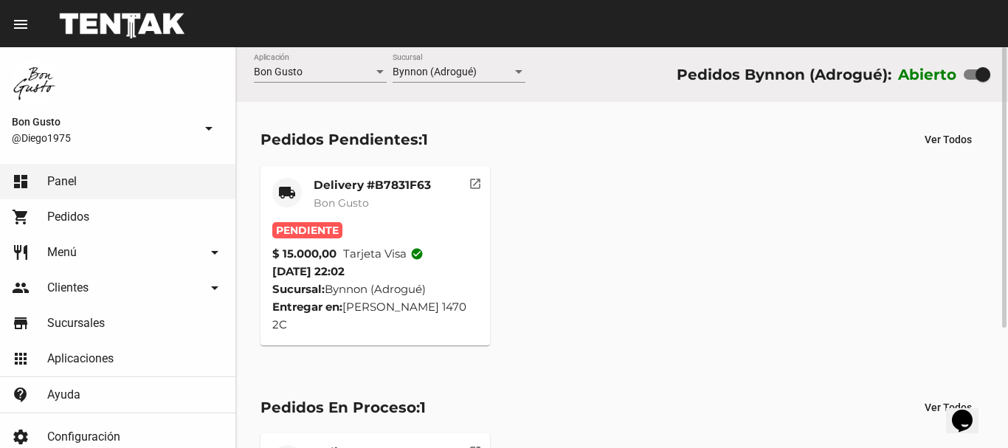
click at [475, 180] on mat-icon "open_in_new" at bounding box center [475, 181] width 13 height 13
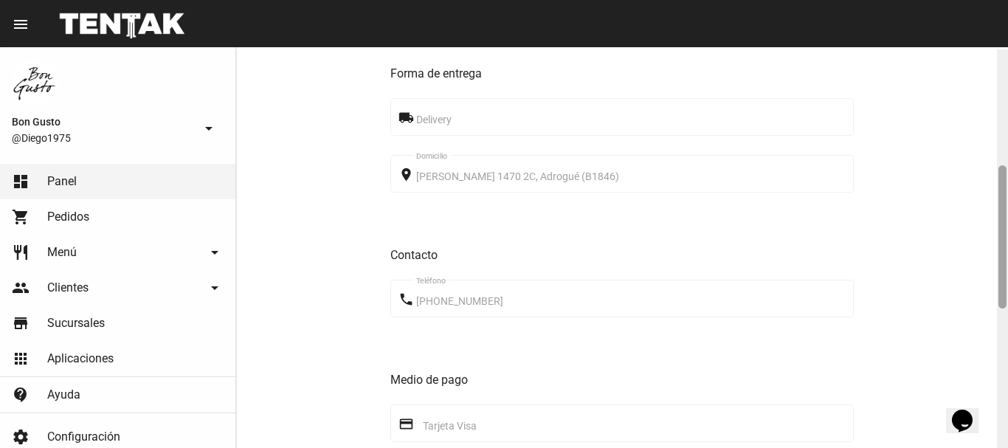
scroll to position [327, 0]
drag, startPoint x: 1004, startPoint y: 58, endPoint x: 1004, endPoint y: 176, distance: 117.3
click at [1004, 176] on div at bounding box center [1002, 236] width 8 height 143
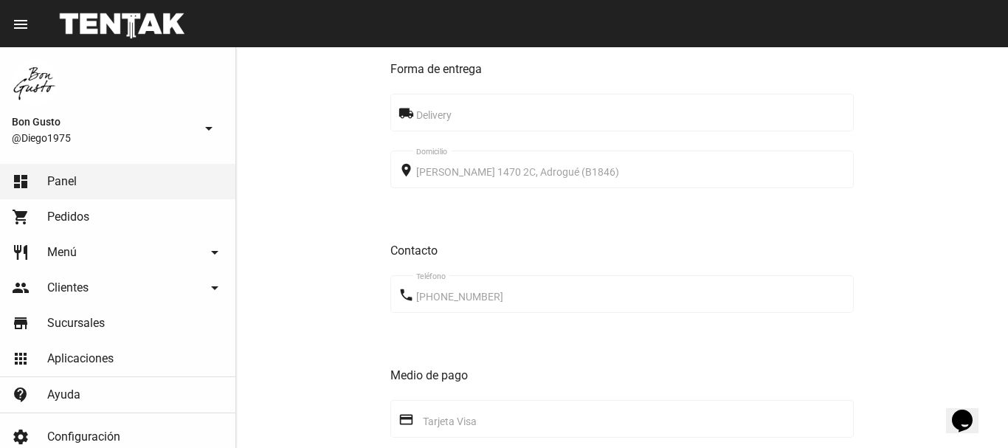
scroll to position [717, 0]
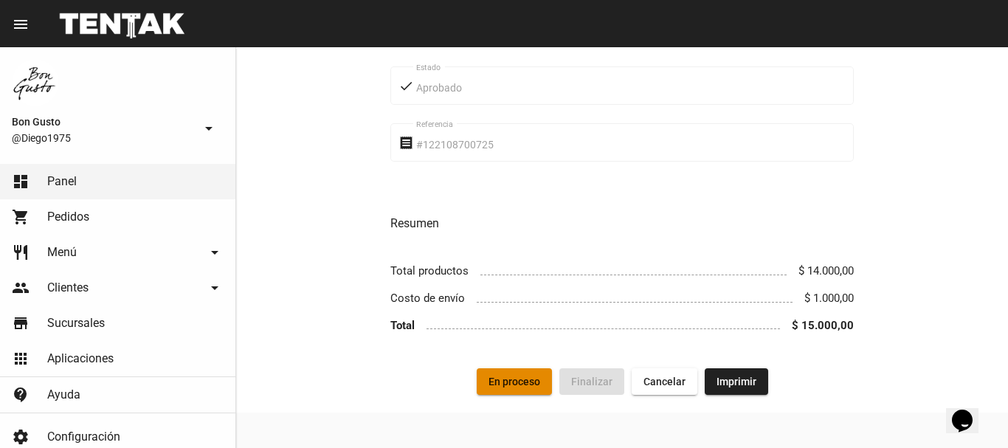
click at [514, 392] on button "En proceso" at bounding box center [514, 381] width 75 height 27
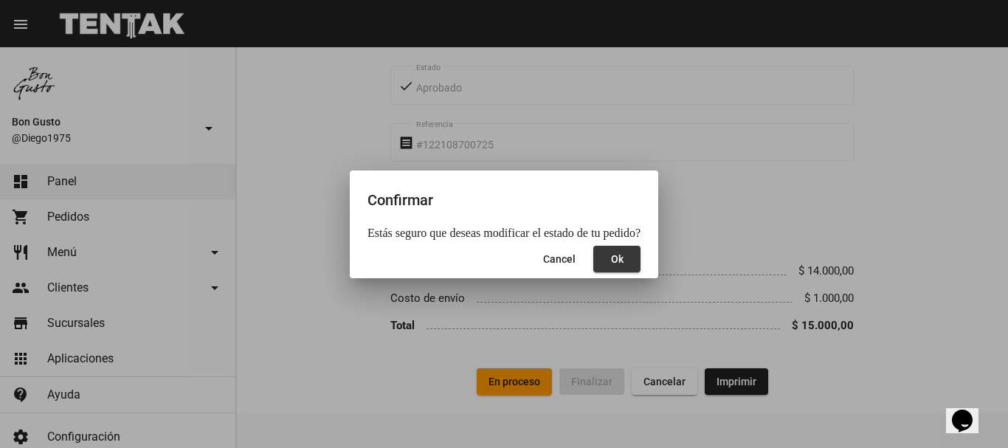
click at [611, 263] on span "Ok" at bounding box center [617, 259] width 13 height 12
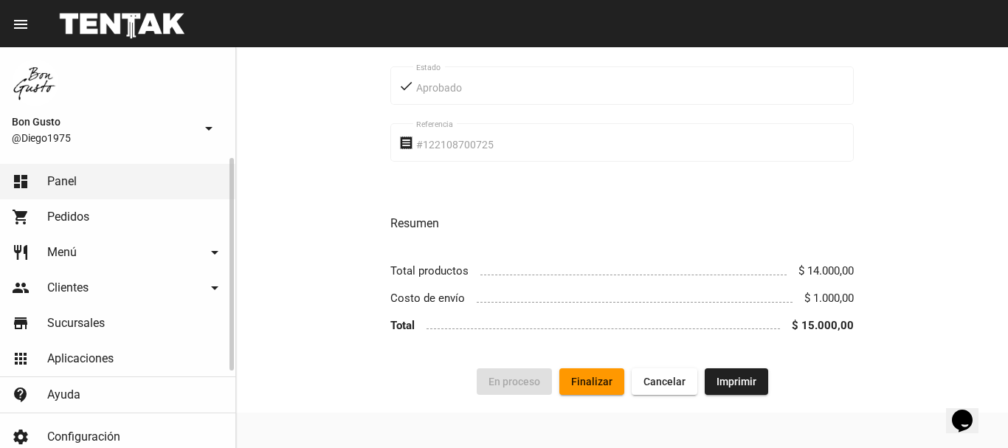
click at [73, 206] on link "shopping_cart Pedidos" at bounding box center [117, 216] width 235 height 35
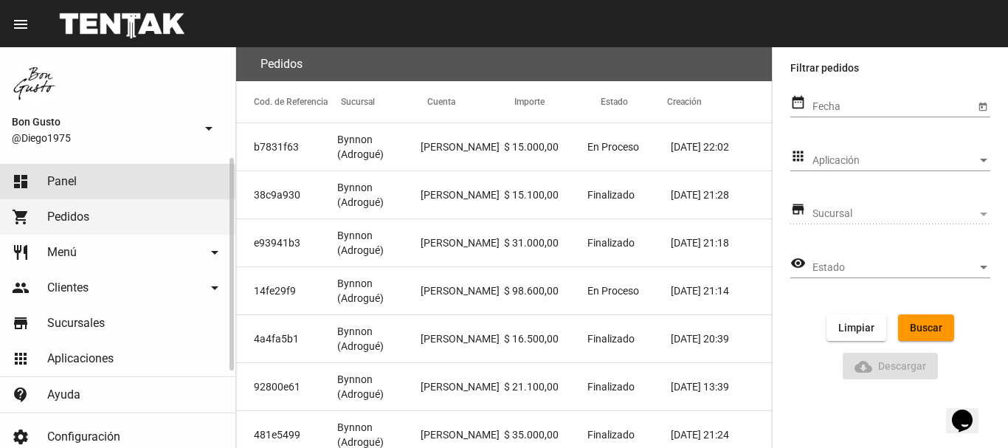
click at [77, 182] on link "dashboard Panel" at bounding box center [117, 181] width 235 height 35
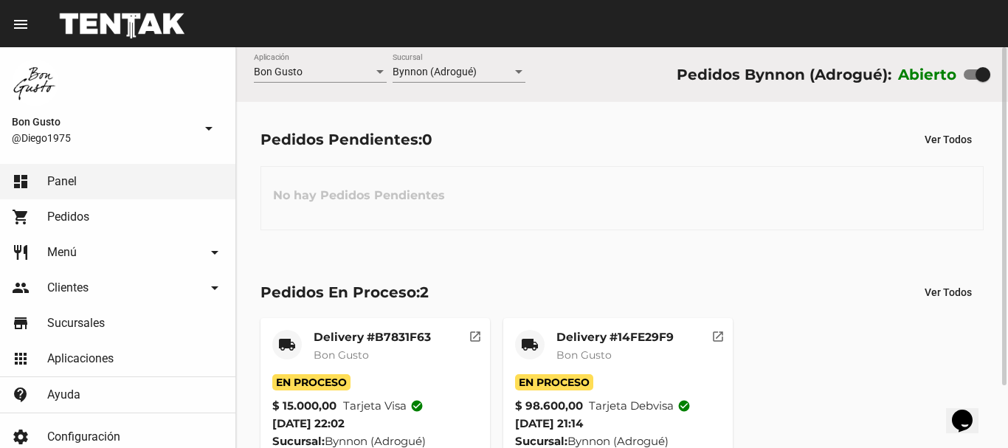
scroll to position [74, 0]
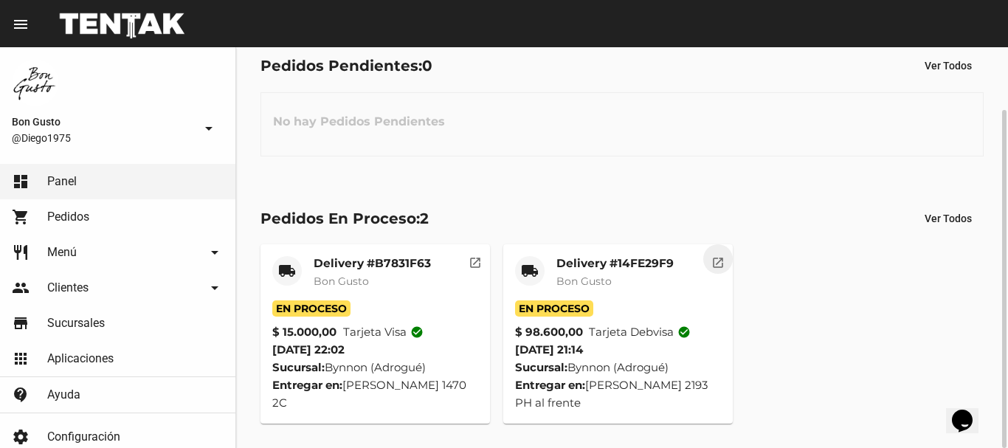
click at [717, 260] on mat-icon "open_in_new" at bounding box center [717, 260] width 13 height 13
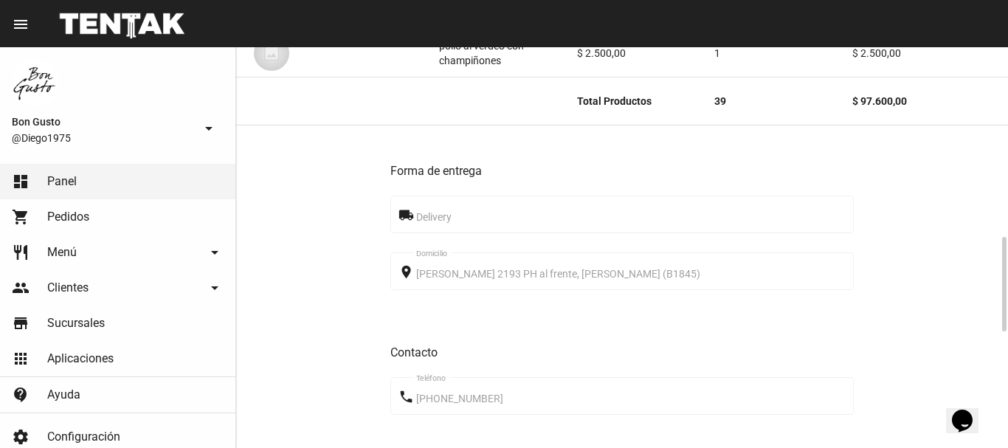
scroll to position [1293, 0]
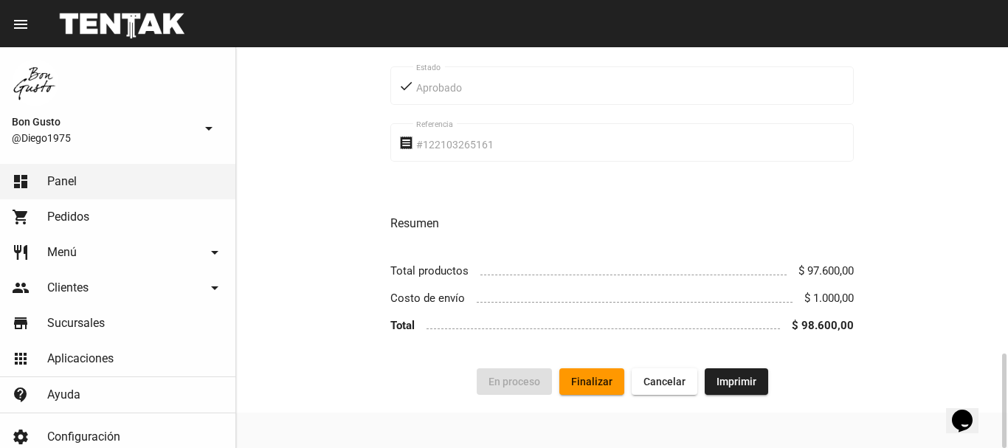
click at [601, 381] on span "Finalizar" at bounding box center [591, 382] width 41 height 12
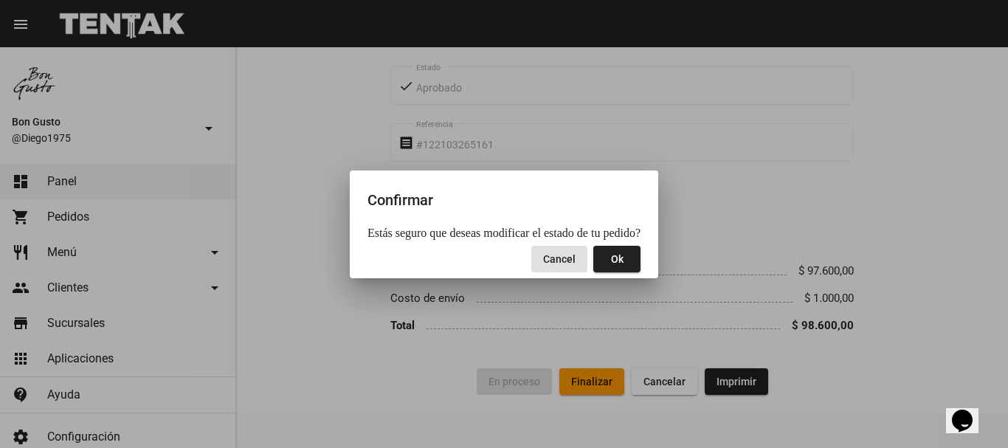
click at [618, 253] on button "Ok" at bounding box center [616, 259] width 47 height 27
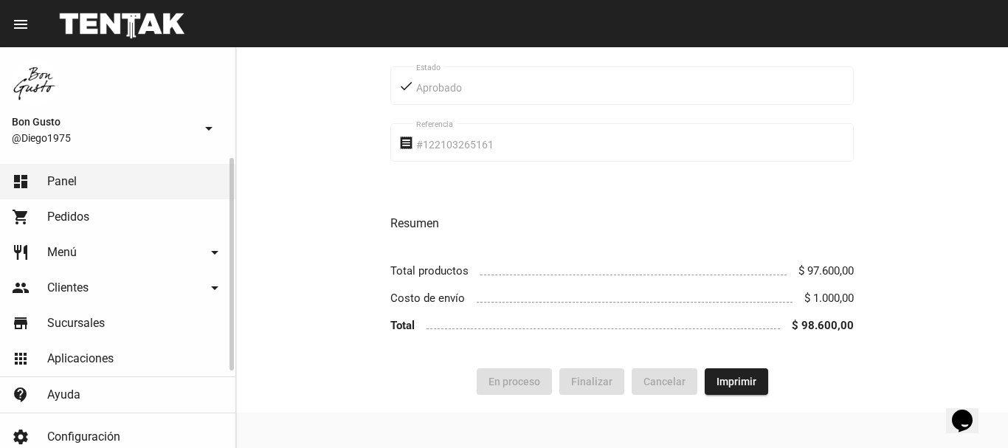
click at [91, 213] on link "shopping_cart Pedidos" at bounding box center [117, 216] width 235 height 35
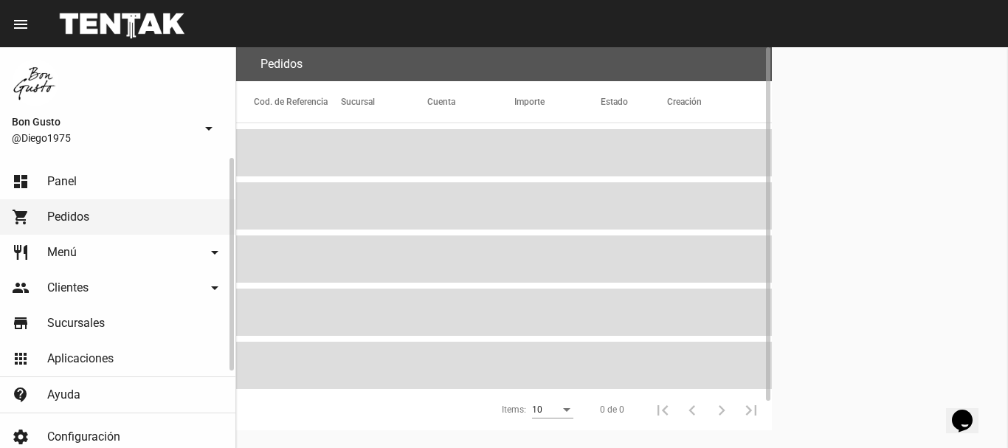
click at [97, 187] on link "dashboard Panel" at bounding box center [117, 181] width 235 height 35
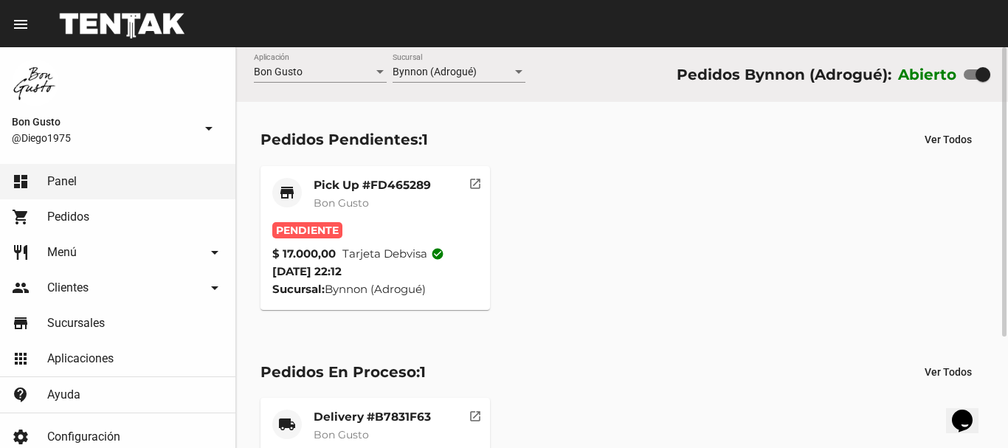
click at [469, 181] on mat-icon "open_in_new" at bounding box center [475, 181] width 13 height 13
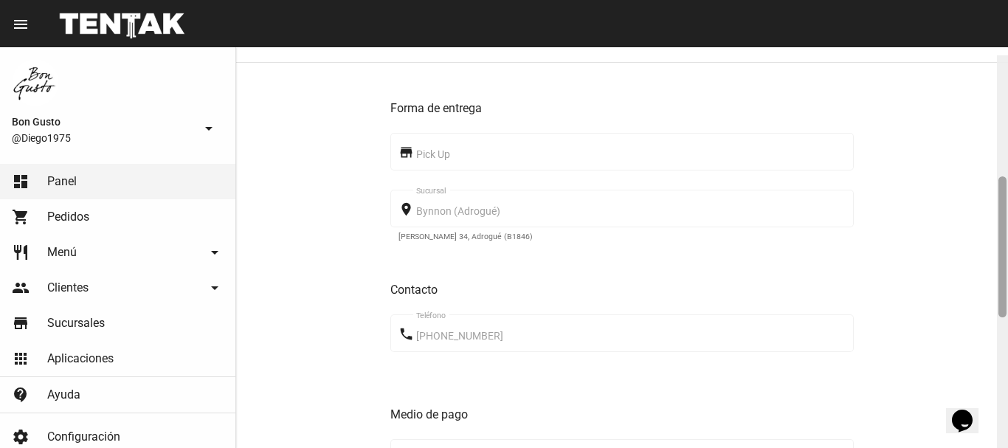
scroll to position [348, 0]
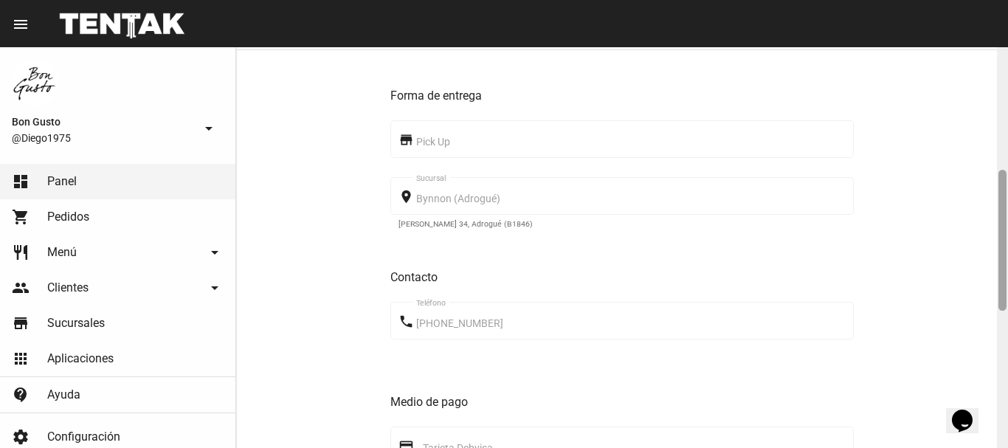
drag, startPoint x: 1003, startPoint y: 97, endPoint x: 1007, endPoint y: 220, distance: 122.6
click at [1007, 220] on div at bounding box center [1002, 247] width 11 height 401
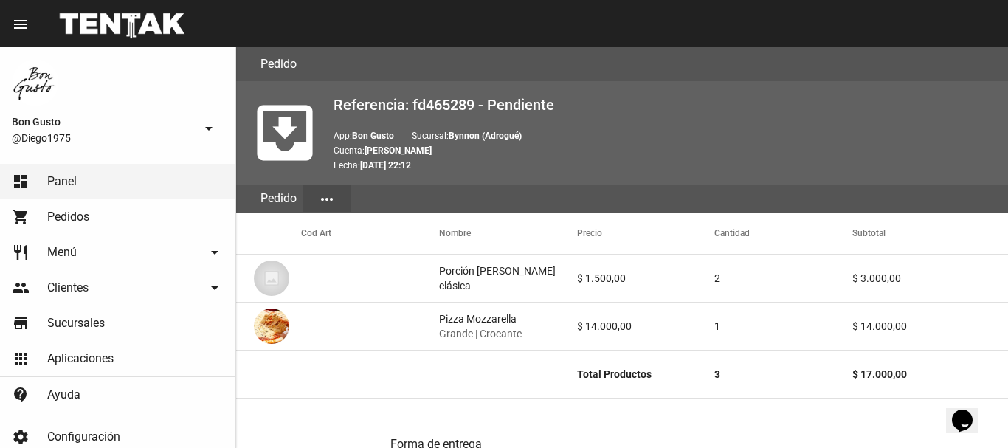
scroll to position [738, 0]
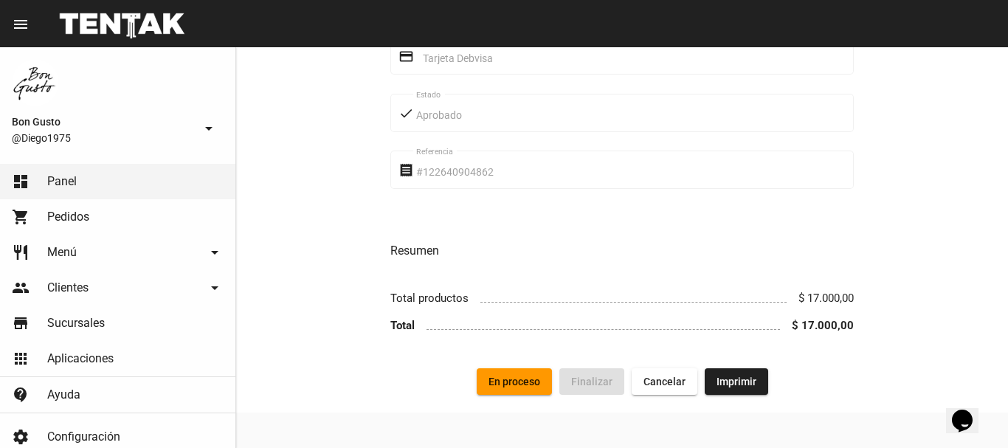
click at [503, 382] on span "En proceso" at bounding box center [515, 382] width 52 height 12
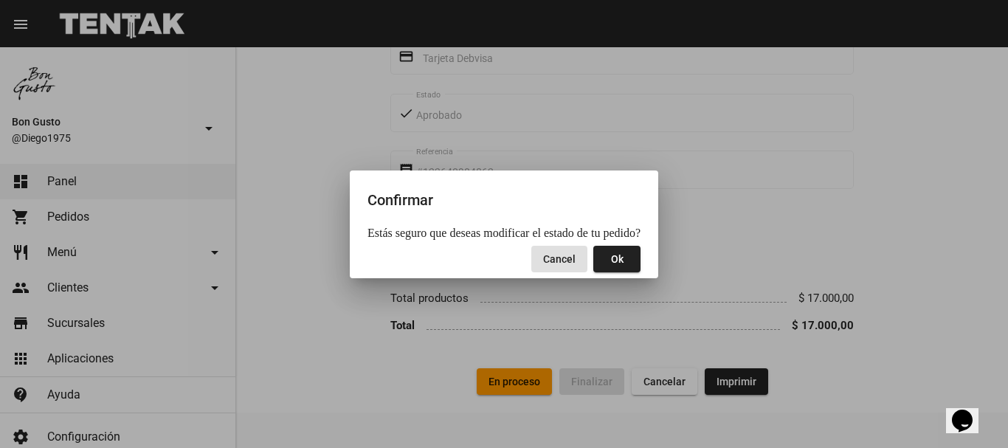
click at [616, 265] on span "Ok" at bounding box center [617, 259] width 13 height 12
